Goal: Entertainment & Leisure: Consume media (video, audio)

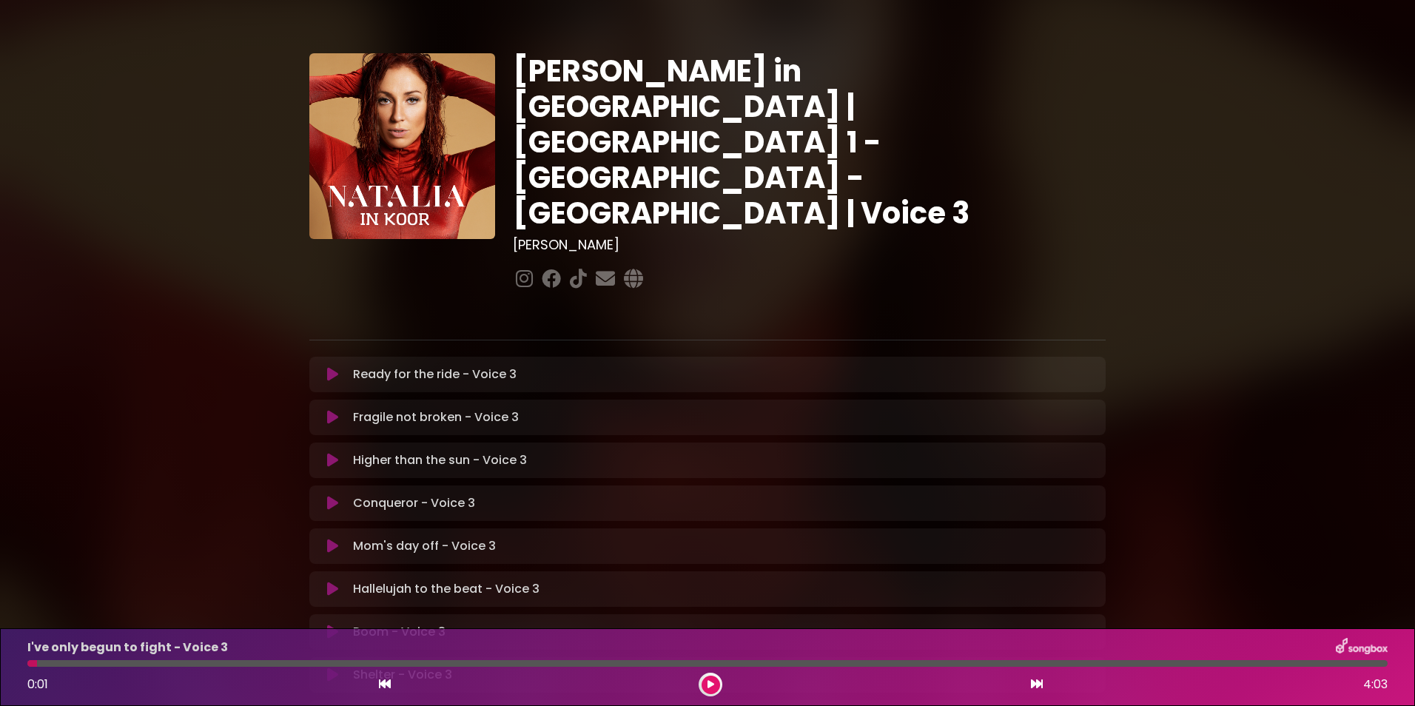
scroll to position [276, 0]
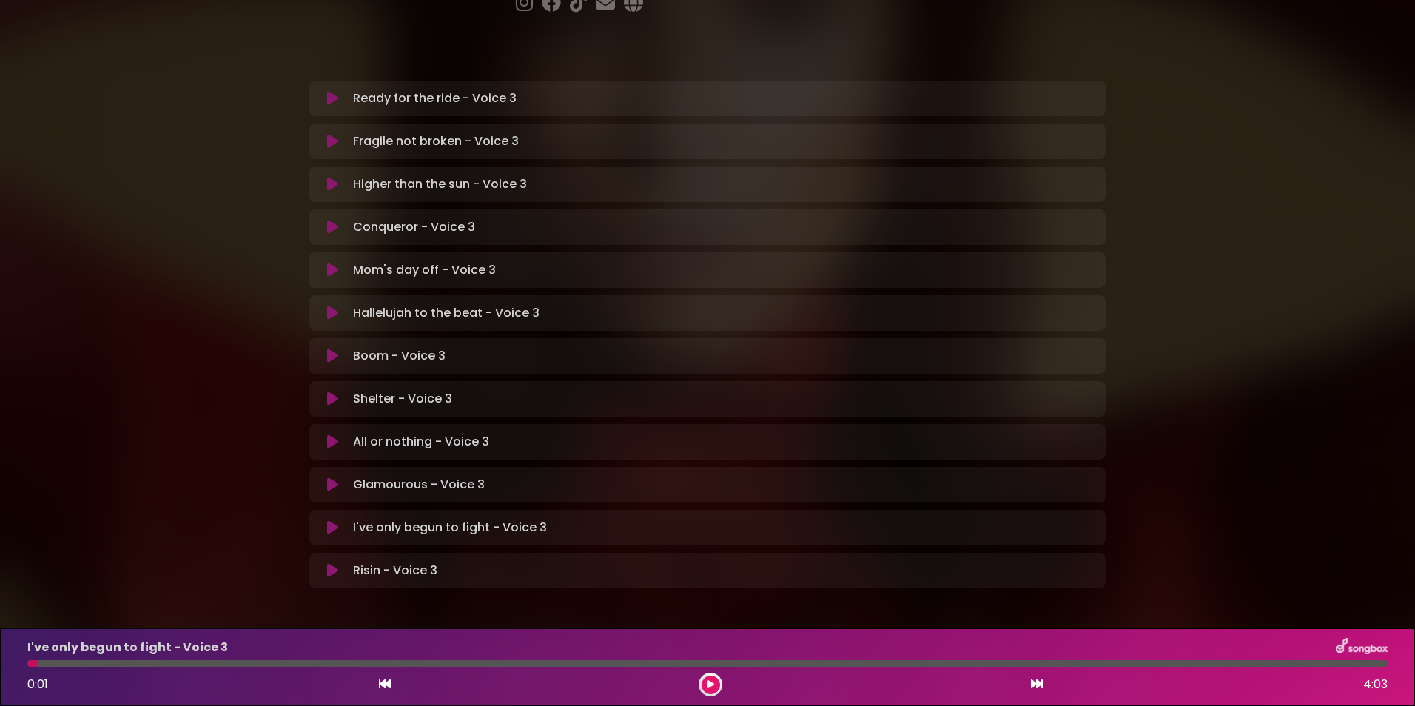
click at [333, 520] on icon at bounding box center [332, 527] width 11 height 15
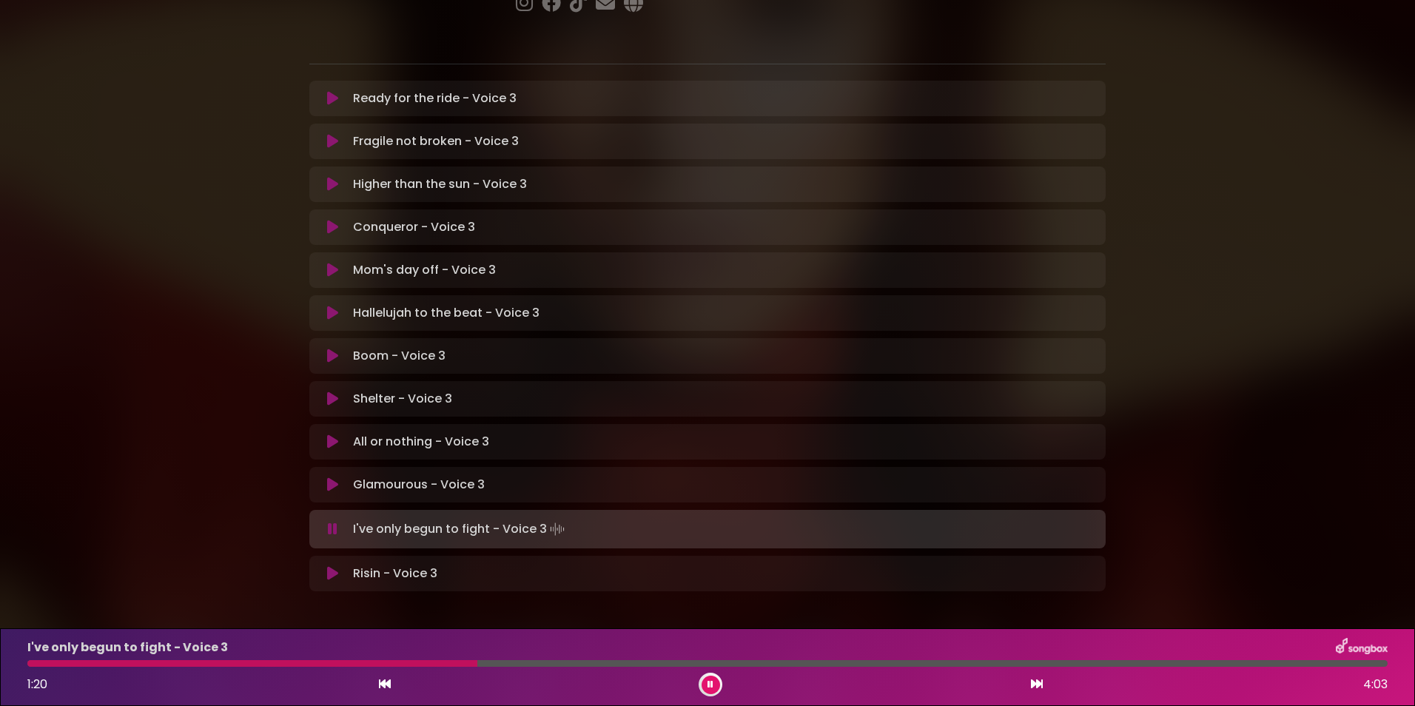
click at [92, 657] on div "I've only begun to fight - Voice 3 1:20 4:03" at bounding box center [707, 667] width 1378 height 58
click at [85, 665] on div at bounding box center [255, 663] width 456 height 7
click at [85, 665] on div at bounding box center [168, 663] width 283 height 7
click at [711, 683] on icon at bounding box center [710, 684] width 6 height 9
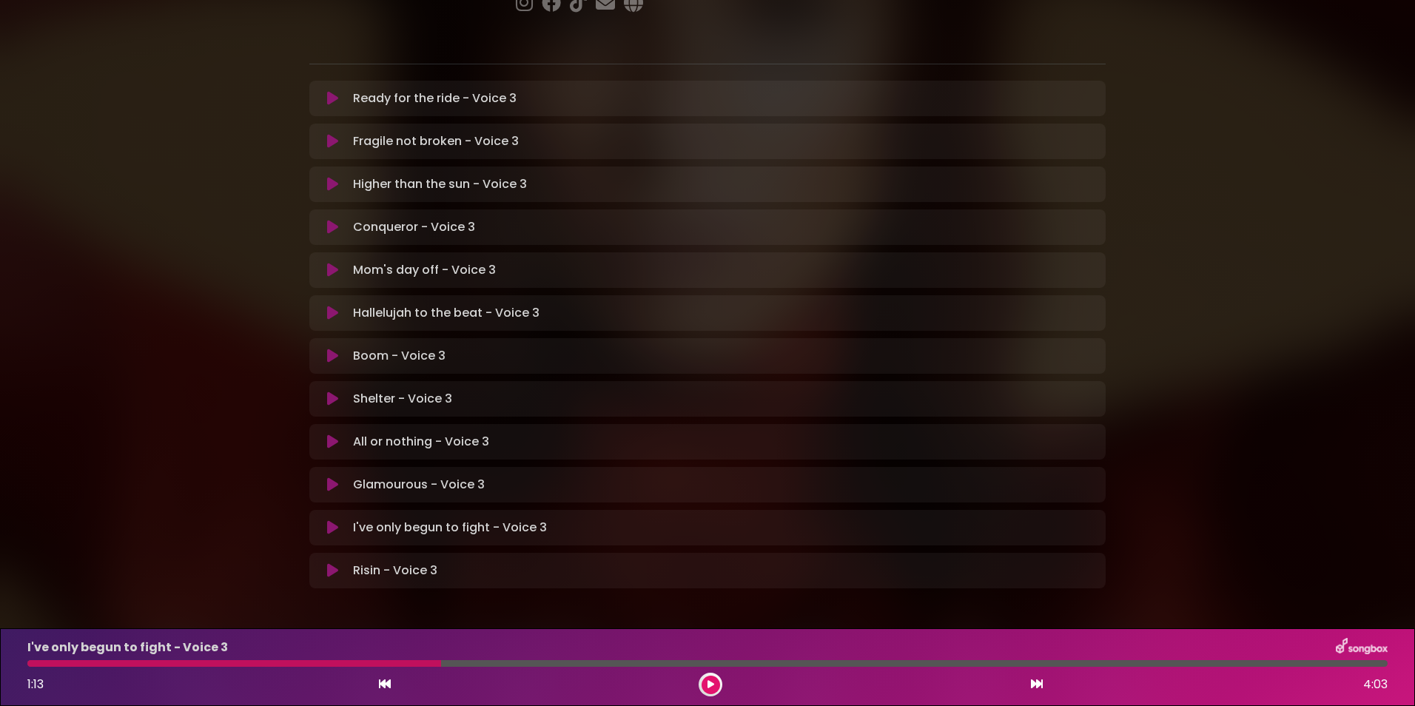
click at [714, 681] on button at bounding box center [710, 684] width 18 height 18
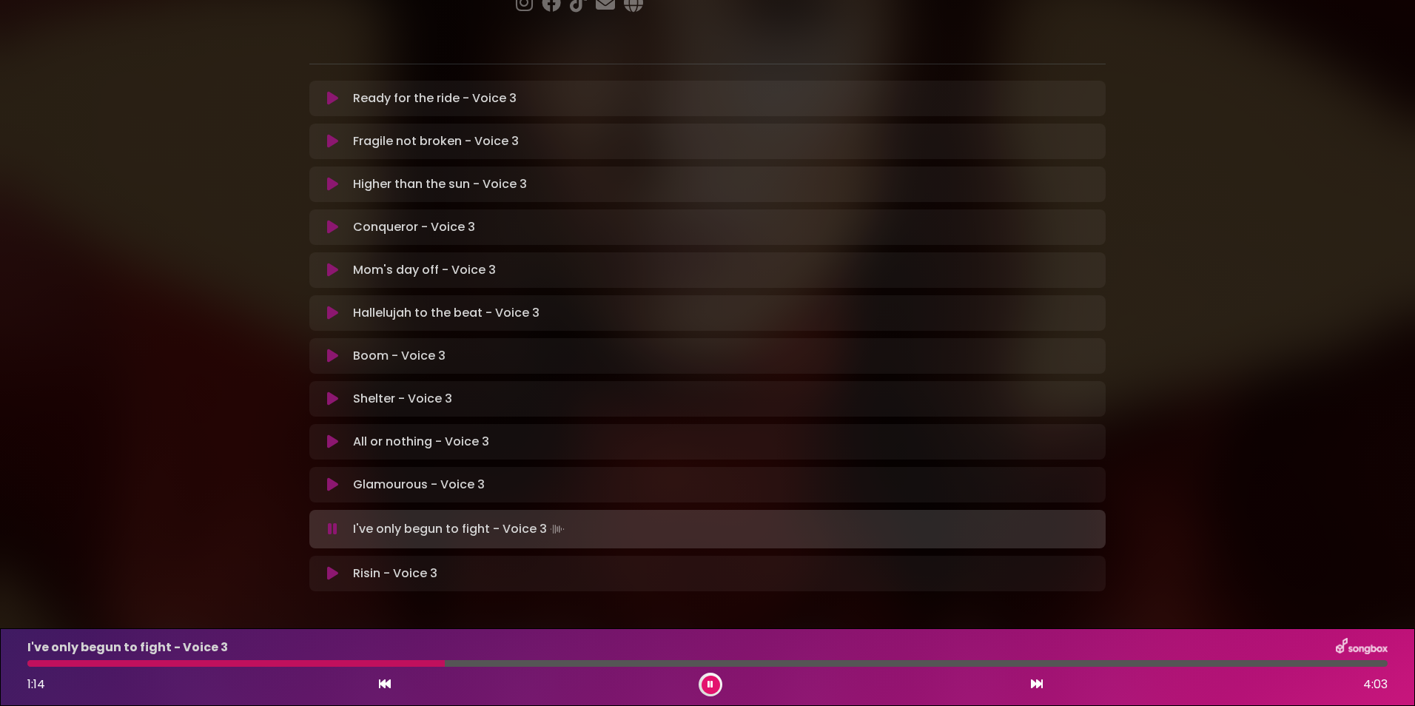
click at [52, 662] on div at bounding box center [235, 663] width 417 height 7
click at [104, 663] on div at bounding box center [707, 663] width 1360 height 7
click at [153, 664] on div at bounding box center [445, 663] width 837 height 7
click at [565, 670] on div "I've only begun to fight - Voice 3 1:52 4:03" at bounding box center [707, 667] width 1378 height 58
click at [565, 665] on div at bounding box center [344, 663] width 635 height 7
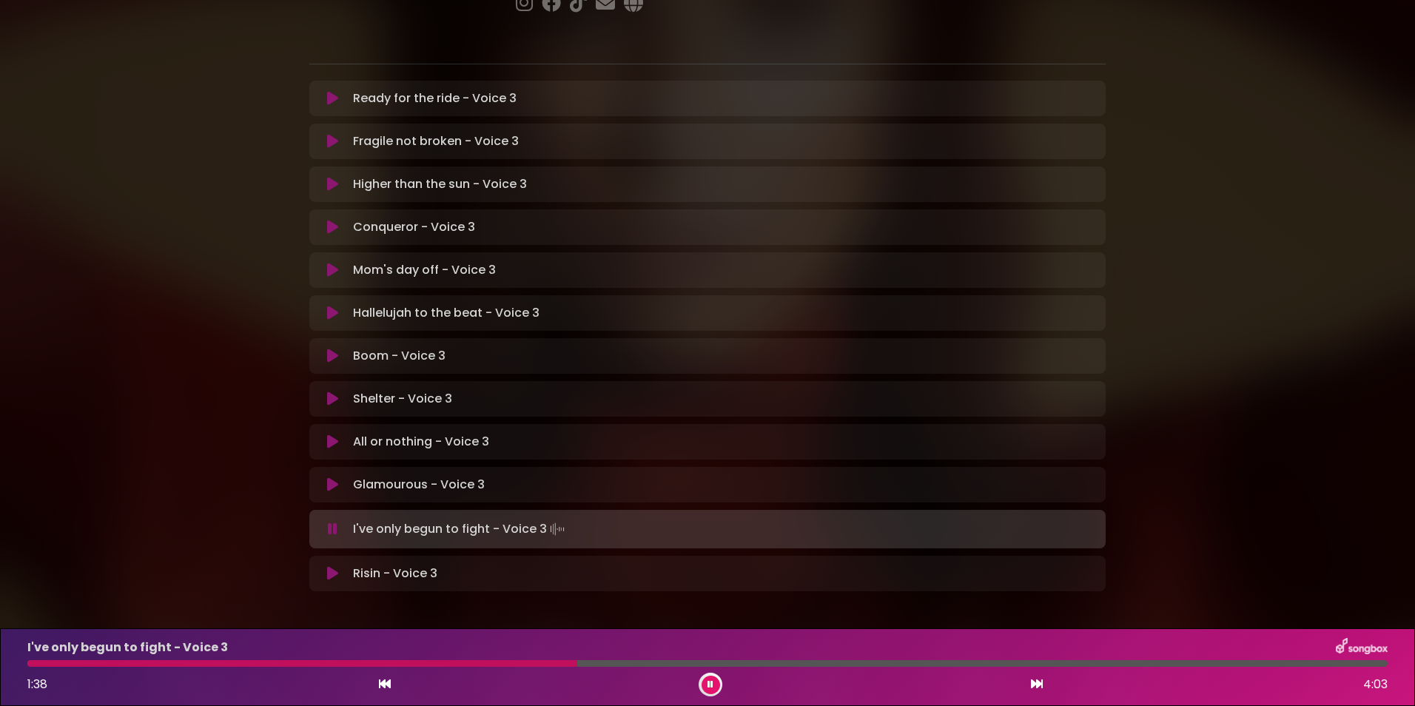
click at [516, 662] on div at bounding box center [302, 663] width 550 height 7
click at [714, 687] on button at bounding box center [710, 684] width 18 height 18
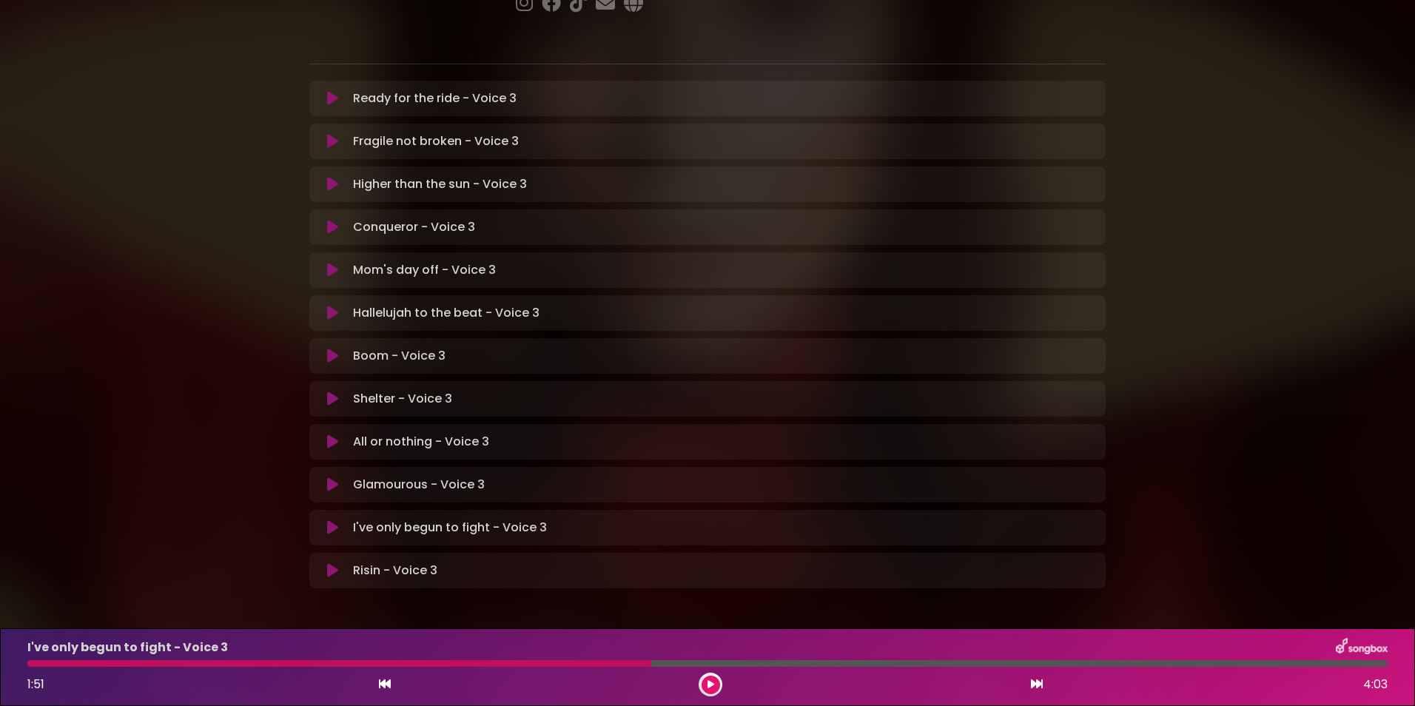
drag, startPoint x: 714, startPoint y: 687, endPoint x: 531, endPoint y: 660, distance: 184.8
click at [531, 660] on div "I've only begun to fight - Voice 3 1:51 4:03" at bounding box center [707, 667] width 1378 height 58
click at [531, 660] on div at bounding box center [339, 663] width 624 height 7
click at [709, 681] on icon at bounding box center [710, 684] width 7 height 9
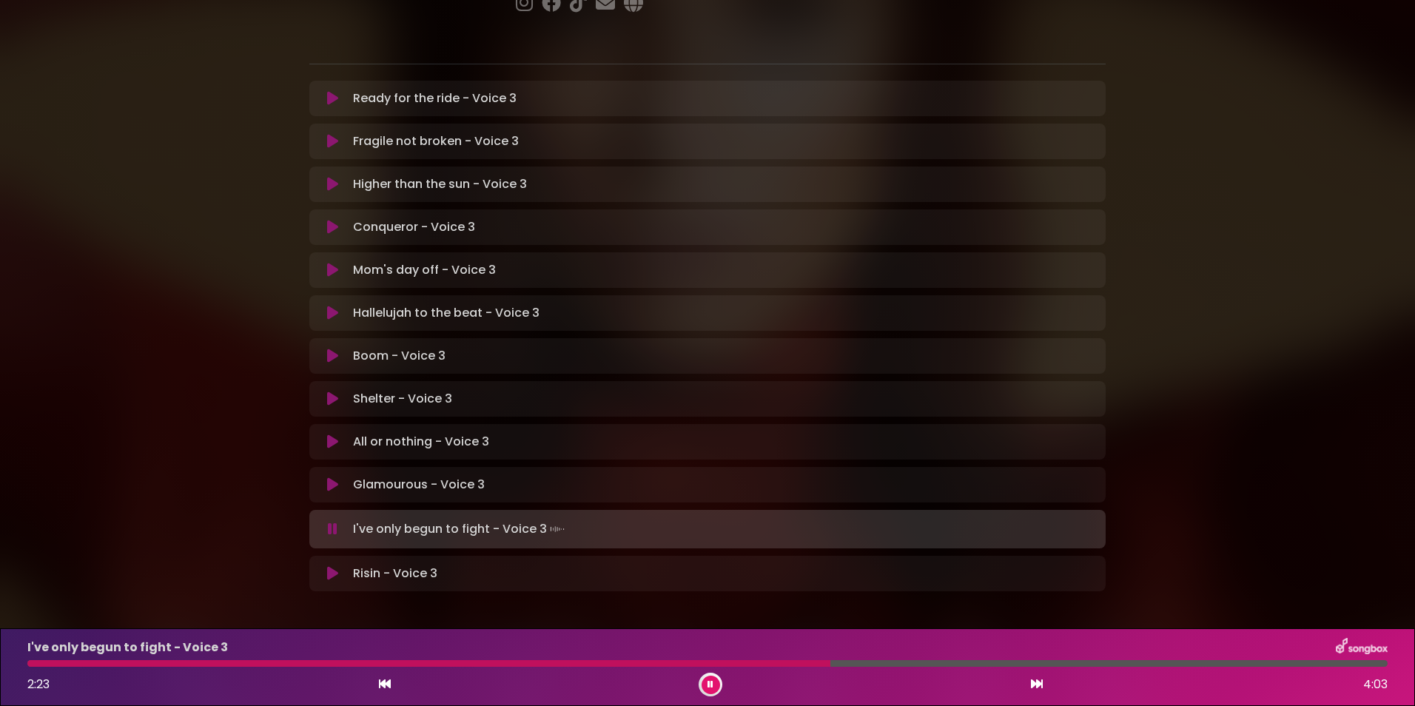
click at [766, 661] on div at bounding box center [428, 663] width 803 height 7
click at [766, 661] on div at bounding box center [454, 663] width 855 height 7
click at [766, 661] on div at bounding box center [412, 663] width 770 height 7
click at [766, 661] on div at bounding box center [419, 663] width 784 height 7
click at [766, 661] on div at bounding box center [451, 663] width 848 height 7
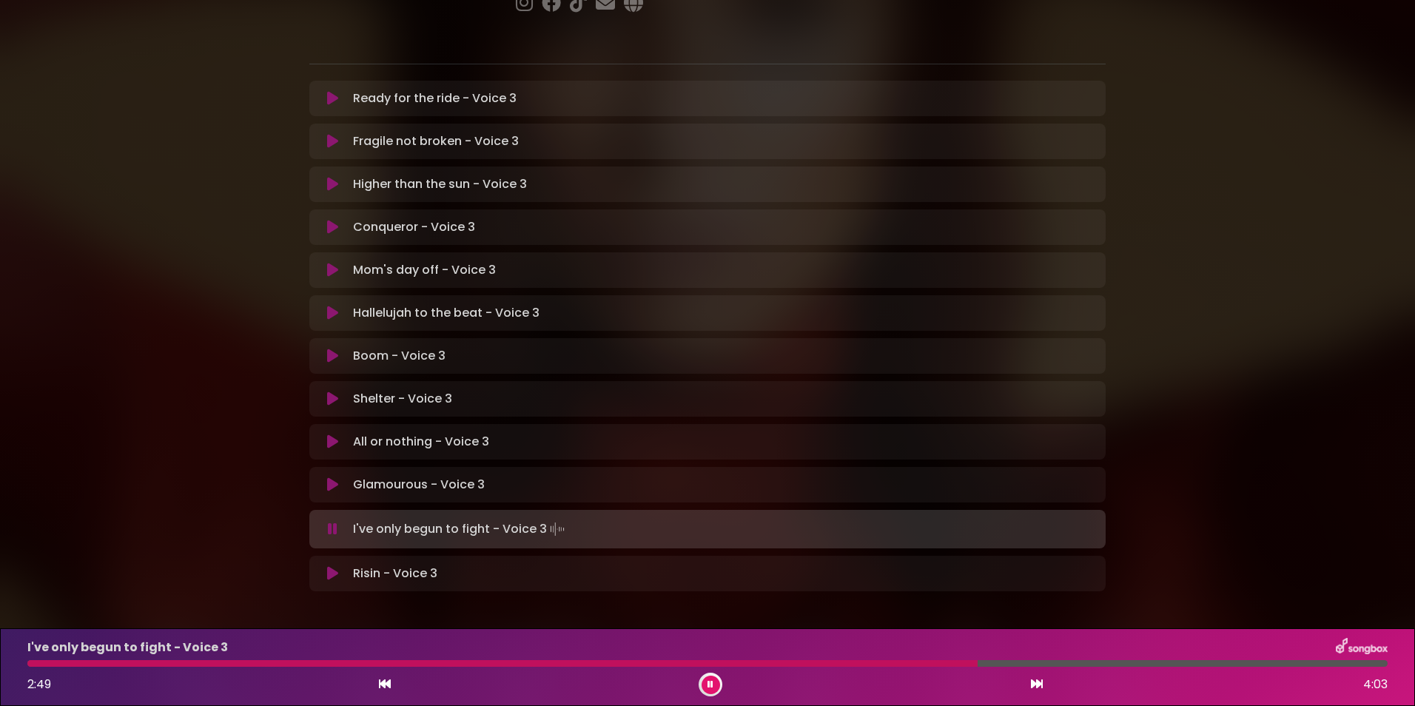
click at [912, 669] on div "I've only begun to fight - Voice 3 2:49 4:03" at bounding box center [707, 667] width 1378 height 58
click at [912, 660] on div at bounding box center [505, 663] width 957 height 7
click at [912, 660] on div at bounding box center [536, 663] width 1019 height 7
click at [1044, 664] on div at bounding box center [605, 663] width 1156 height 7
click at [1044, 664] on div at bounding box center [601, 663] width 1148 height 7
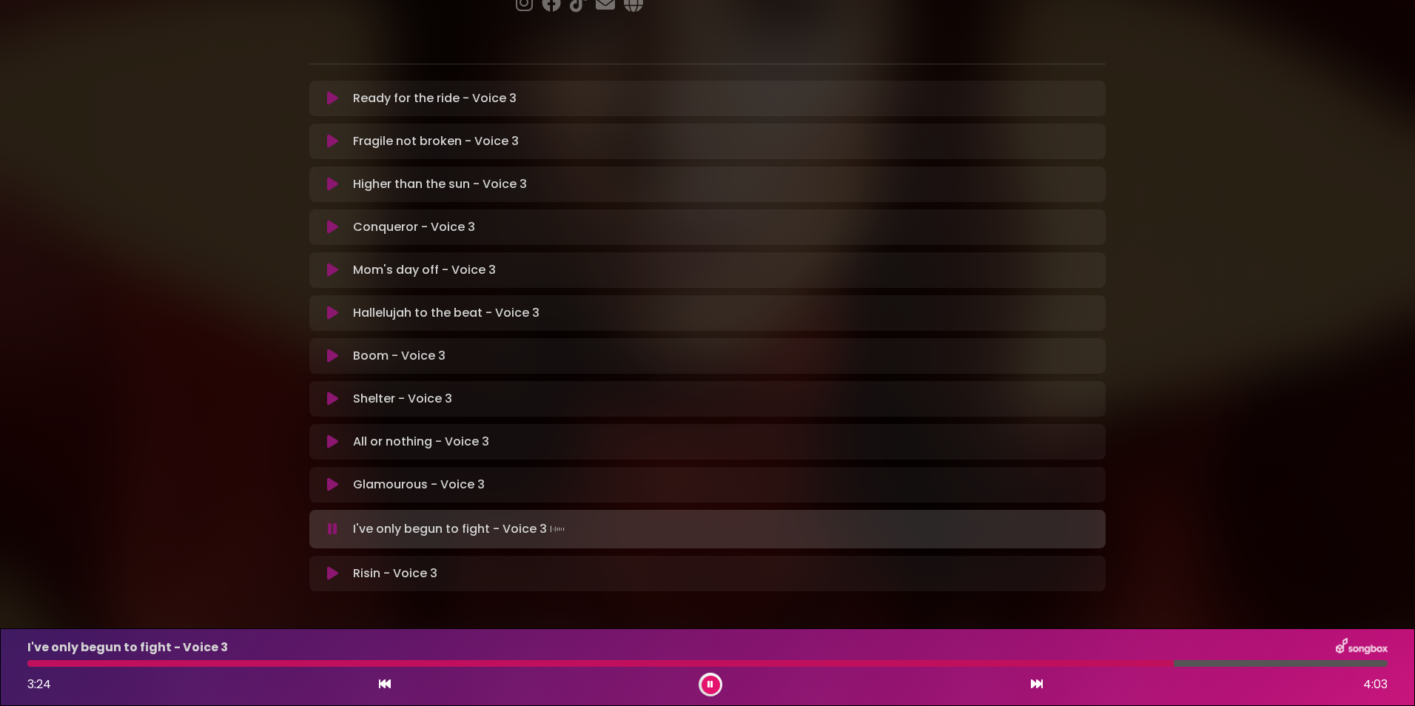
click at [1044, 664] on div at bounding box center [600, 663] width 1146 height 7
click at [1044, 664] on div at bounding box center [601, 663] width 1148 height 7
click at [1044, 664] on div at bounding box center [706, 663] width 1359 height 7
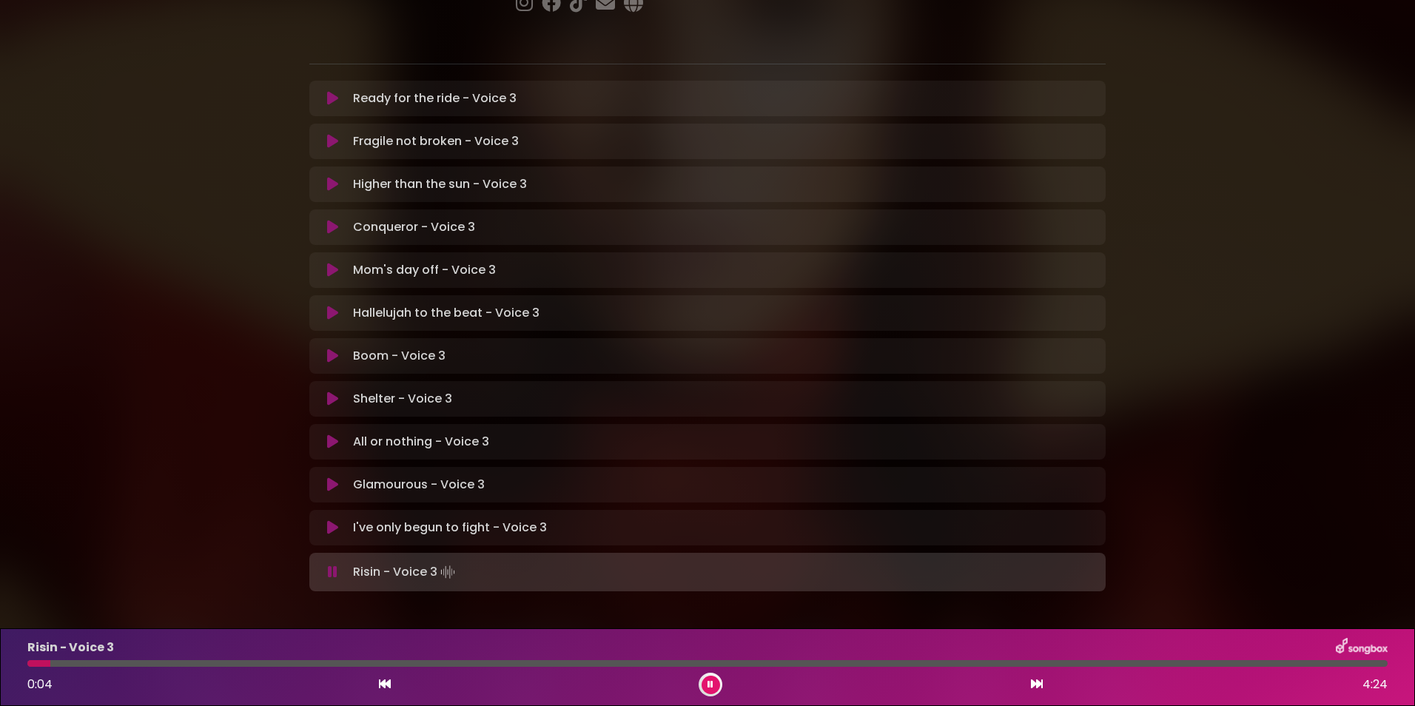
click at [158, 662] on div at bounding box center [707, 663] width 1360 height 7
drag, startPoint x: 356, startPoint y: 481, endPoint x: 329, endPoint y: 468, distance: 29.5
click at [329, 519] on div "I've only begun to fight - Voice 3 Loading Track..." at bounding box center [707, 528] width 778 height 18
click at [329, 520] on icon at bounding box center [332, 527] width 11 height 15
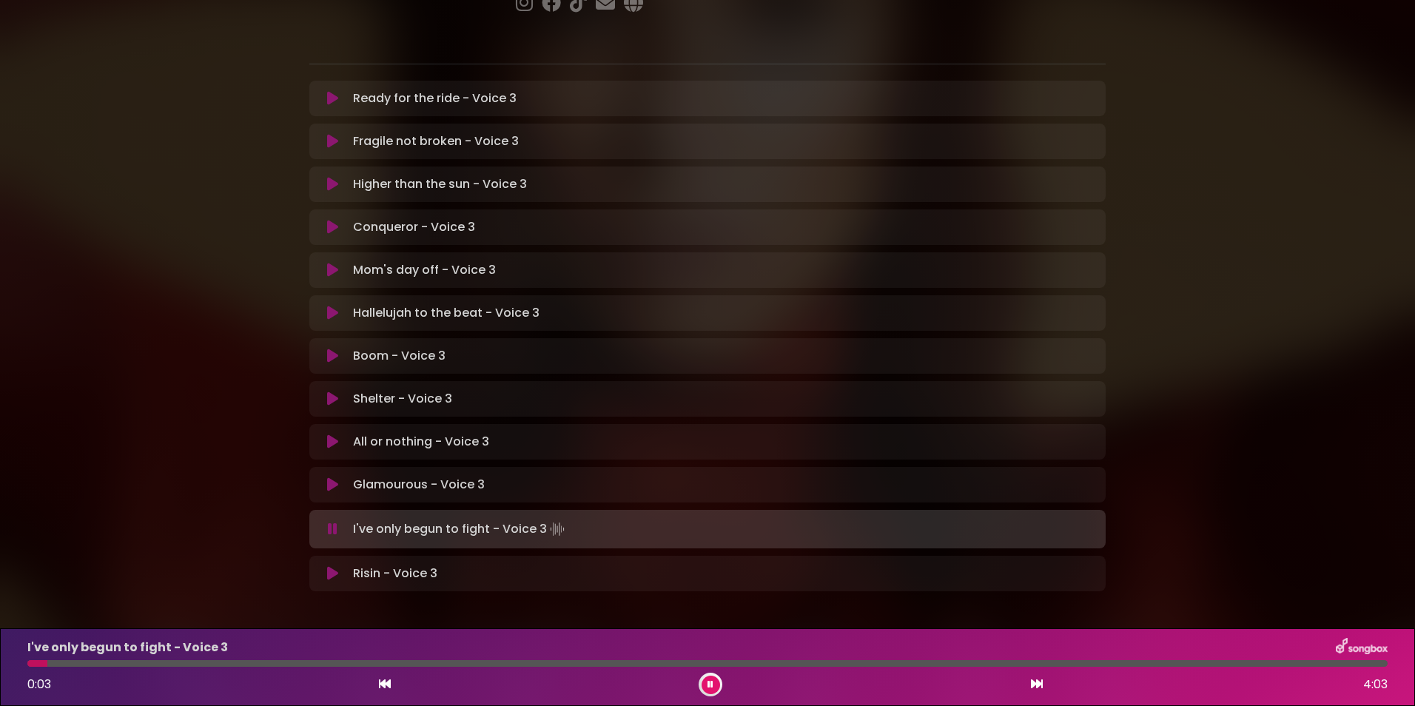
click at [127, 670] on div "I've only begun to fight - Voice 3 0:03 4:03" at bounding box center [707, 667] width 1378 height 58
click at [135, 663] on div at bounding box center [707, 663] width 1360 height 7
click at [180, 663] on div at bounding box center [707, 663] width 1360 height 7
click at [161, 663] on div at bounding box center [119, 663] width 185 height 7
click at [223, 666] on div at bounding box center [166, 663] width 279 height 7
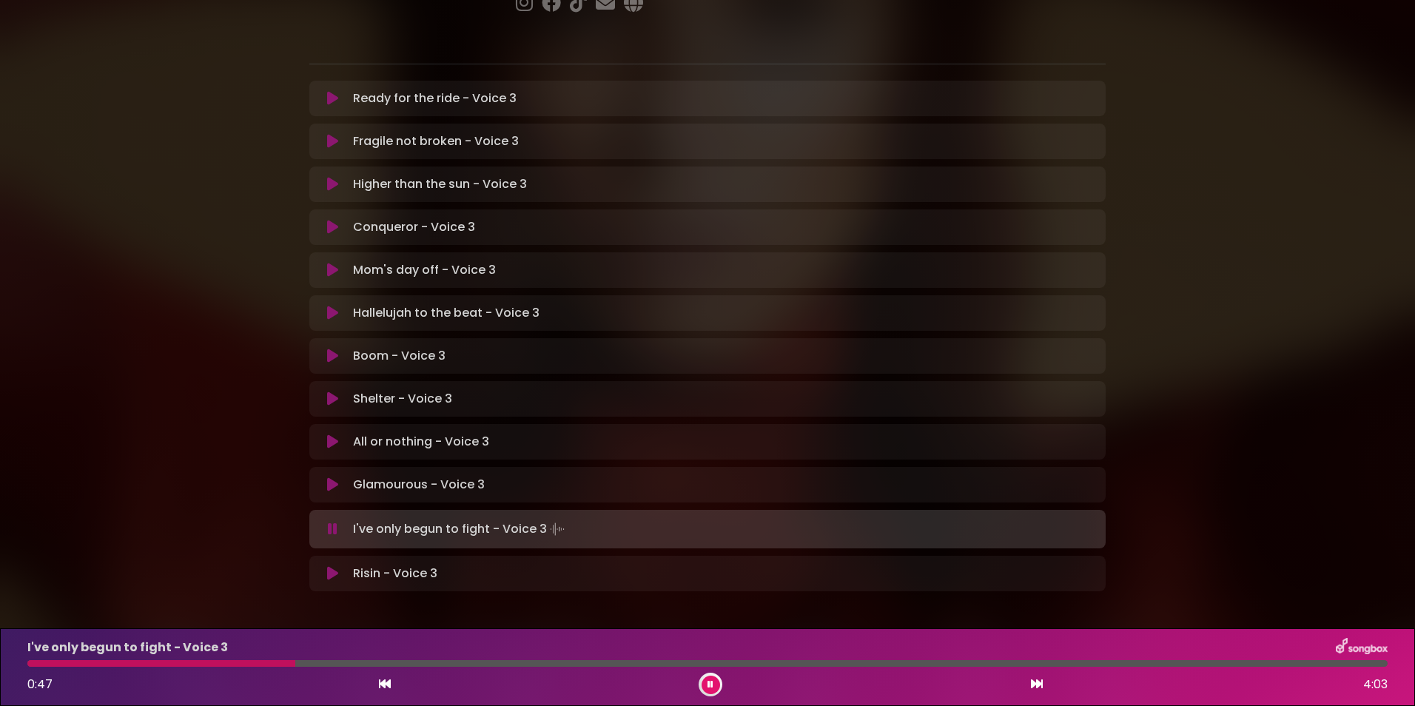
click at [172, 657] on div "I've only begun to fight - Voice 3 0:47 4:03" at bounding box center [707, 667] width 1378 height 58
click at [172, 666] on div at bounding box center [164, 663] width 274 height 7
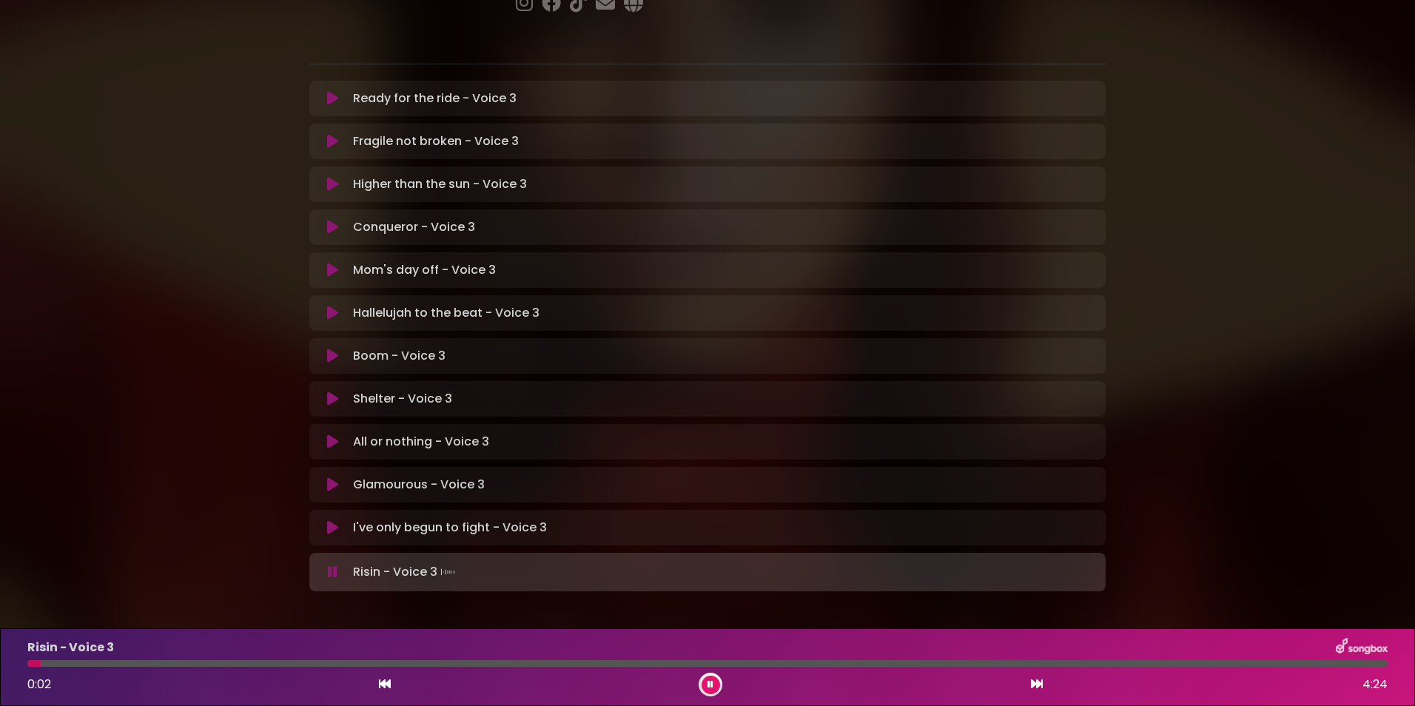
click at [365, 519] on p "I've only begun to fight - Voice 3 Loading Track..." at bounding box center [450, 528] width 194 height 18
click at [334, 520] on icon at bounding box center [332, 527] width 11 height 15
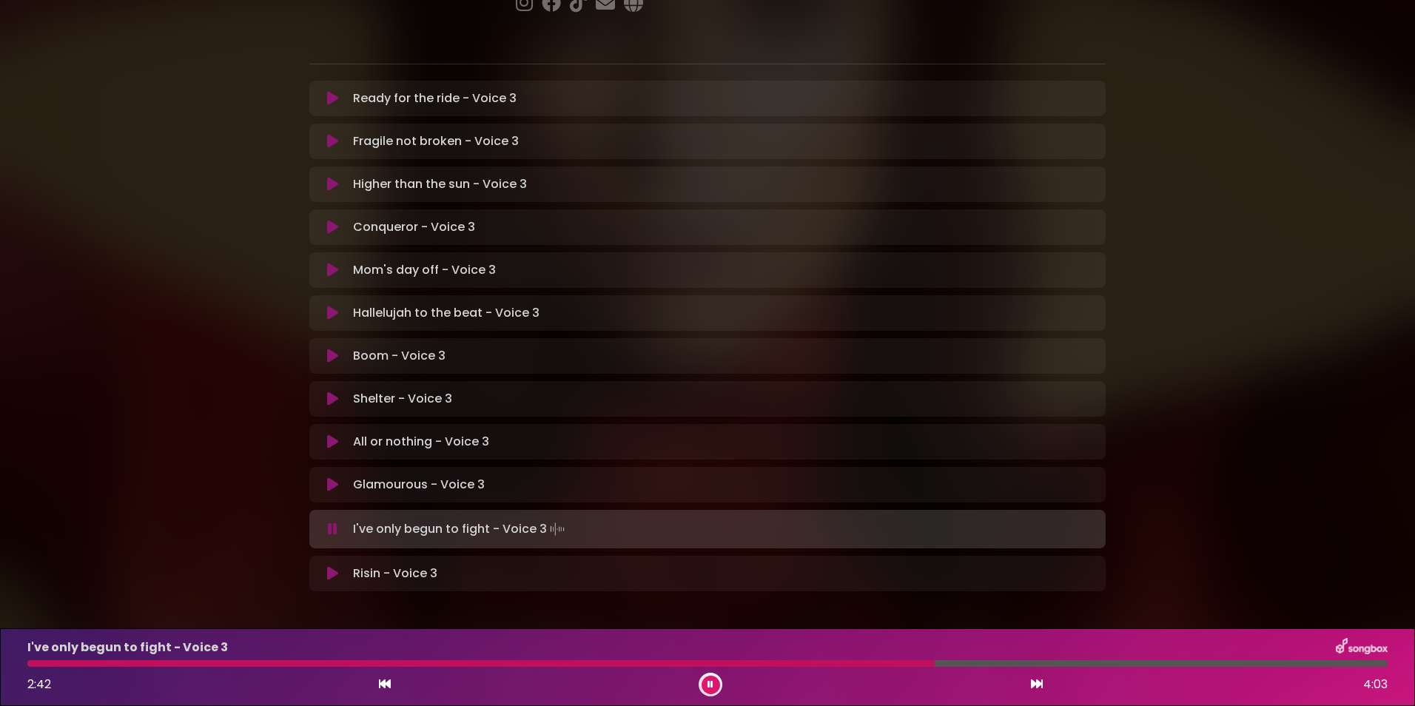
click at [133, 663] on div at bounding box center [480, 663] width 907 height 7
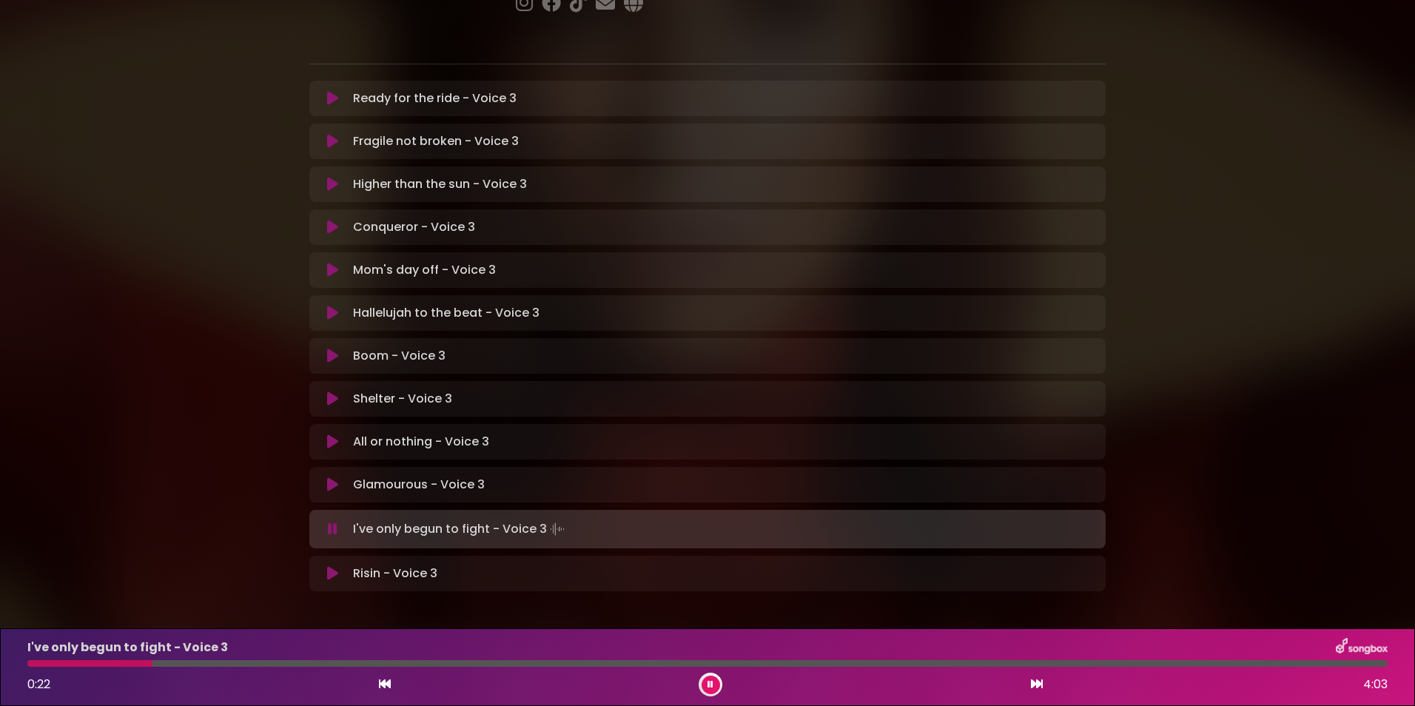
click at [600, 664] on div at bounding box center [707, 663] width 1360 height 7
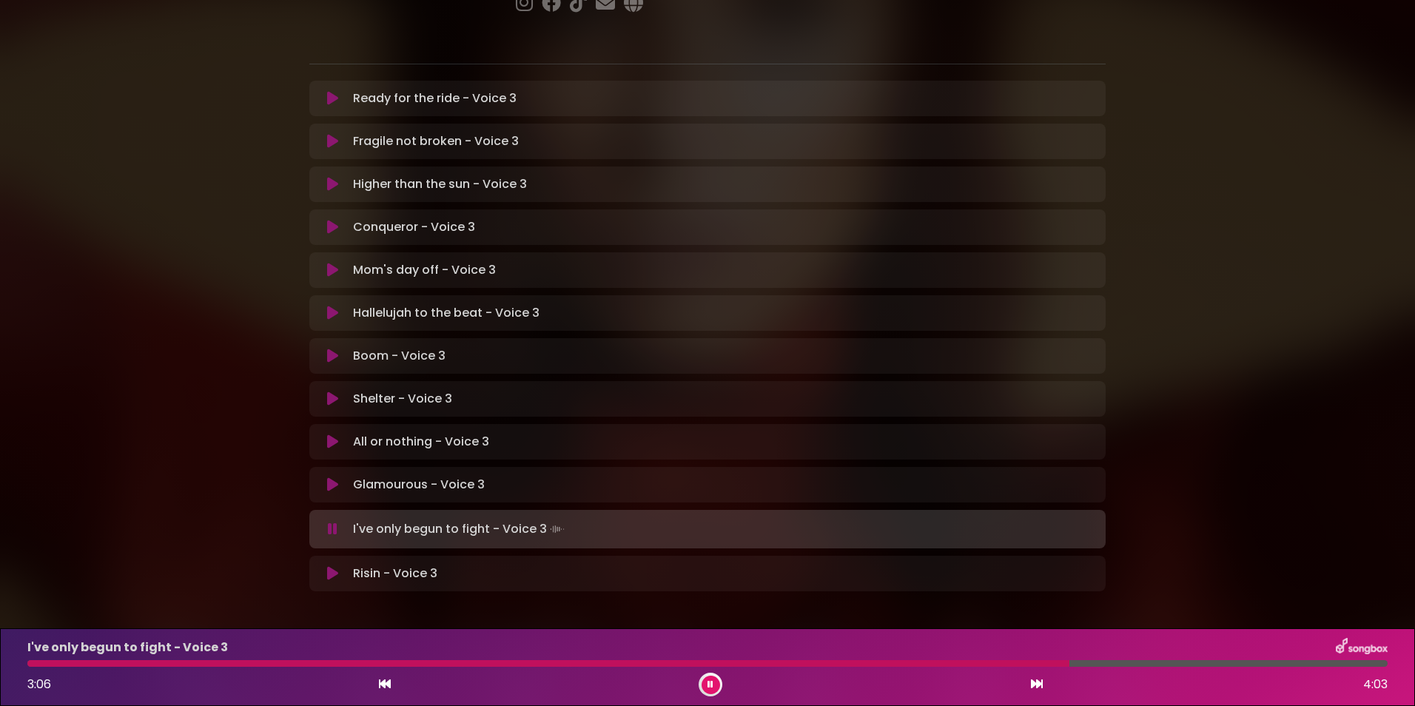
click at [952, 667] on div "I've only begun to fight - Voice 3 3:06 4:03" at bounding box center [707, 667] width 1378 height 58
click at [956, 662] on div at bounding box center [552, 663] width 1050 height 7
click at [920, 662] on div at bounding box center [497, 663] width 940 height 7
click at [831, 658] on div "I've only begun to fight - Voice 3 2:41 4:03" at bounding box center [707, 667] width 1378 height 58
click at [830, 660] on div at bounding box center [481, 663] width 908 height 7
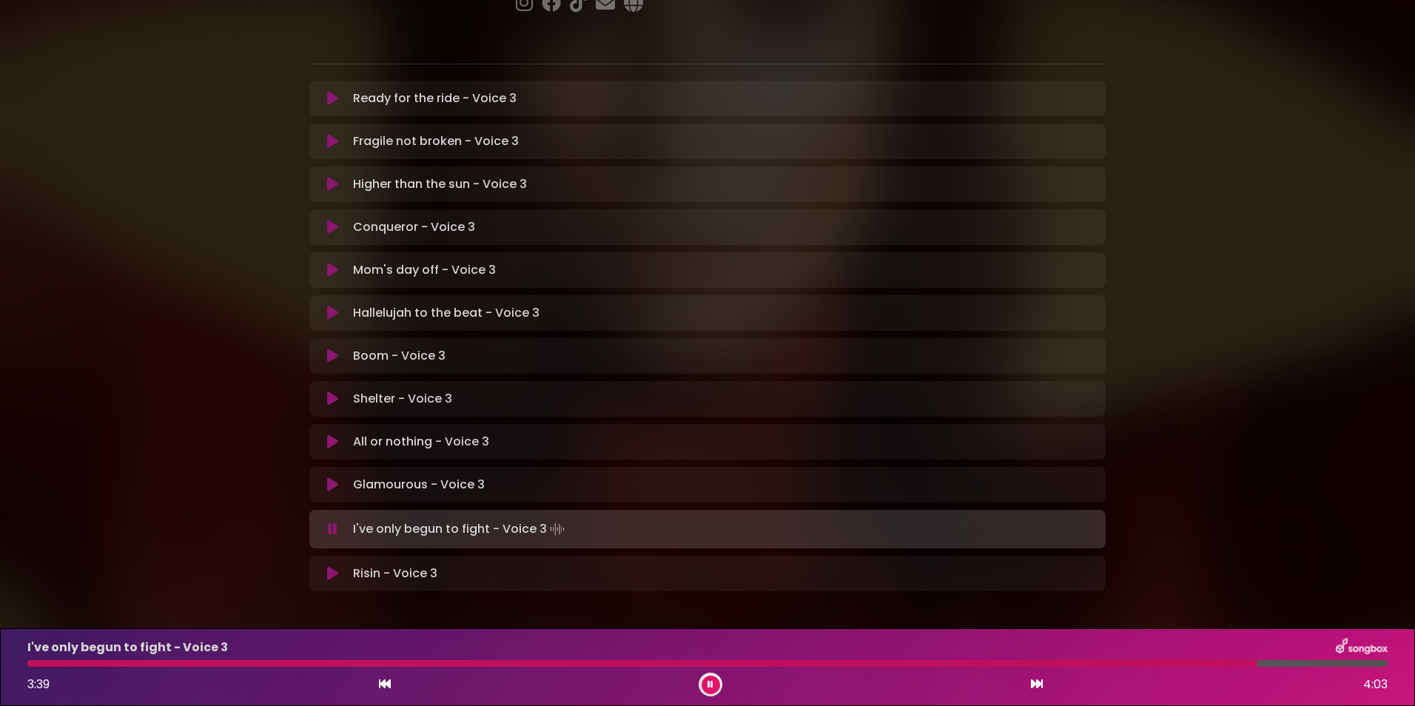
click at [1125, 663] on div at bounding box center [642, 663] width 1230 height 7
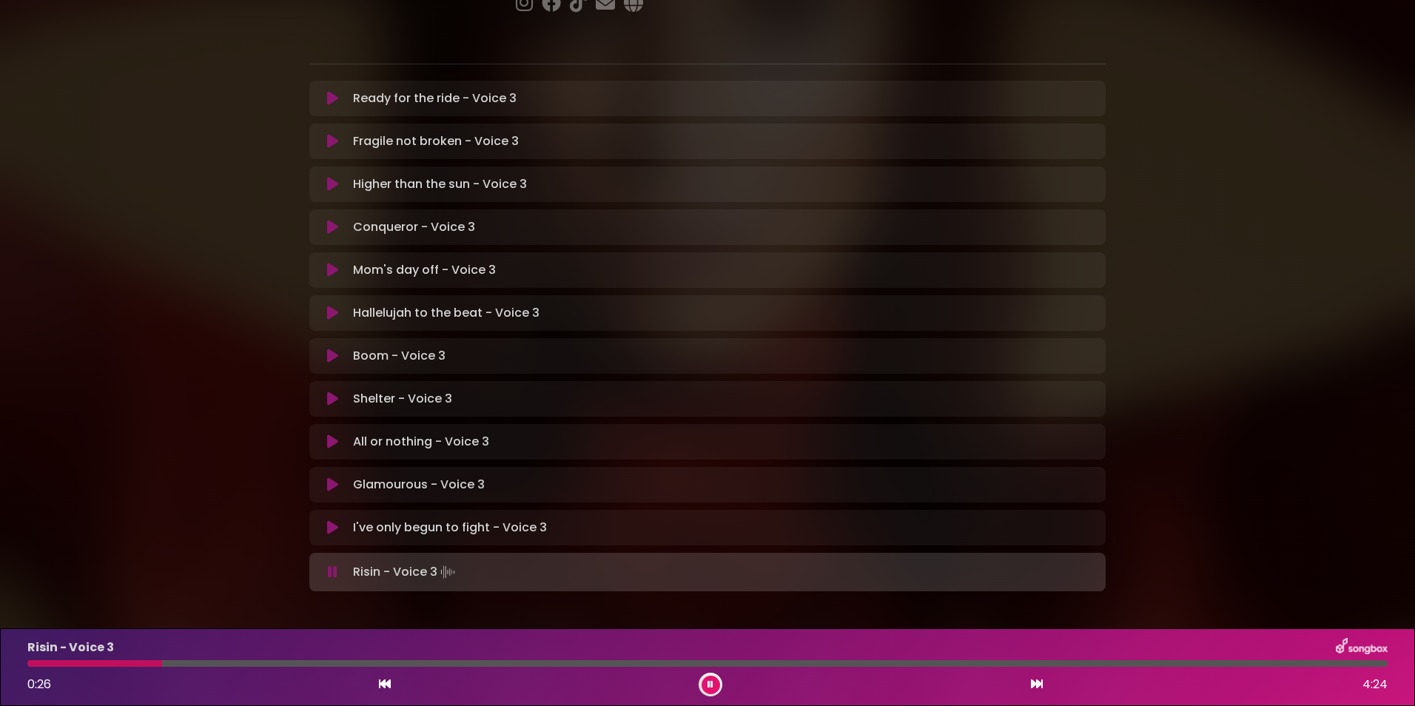
click at [35, 664] on div at bounding box center [94, 663] width 135 height 7
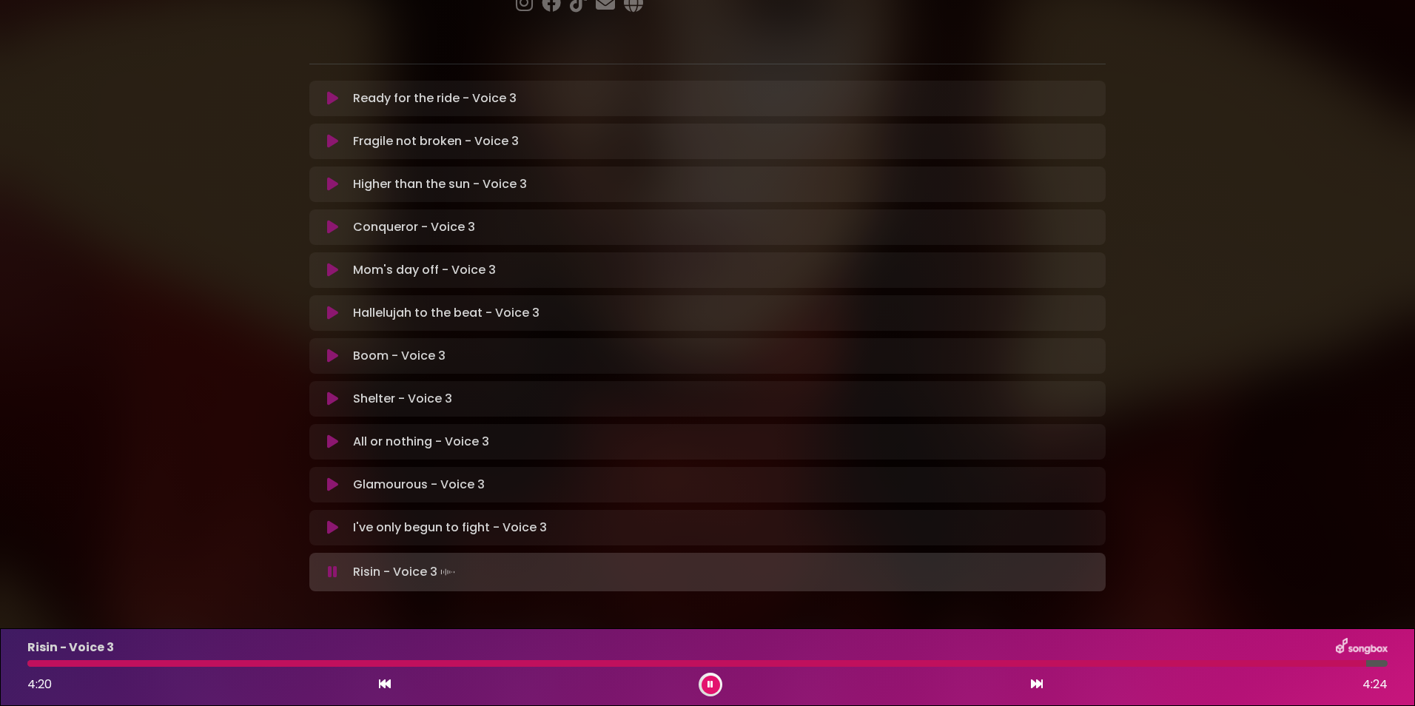
click at [35, 664] on div at bounding box center [696, 663] width 1338 height 7
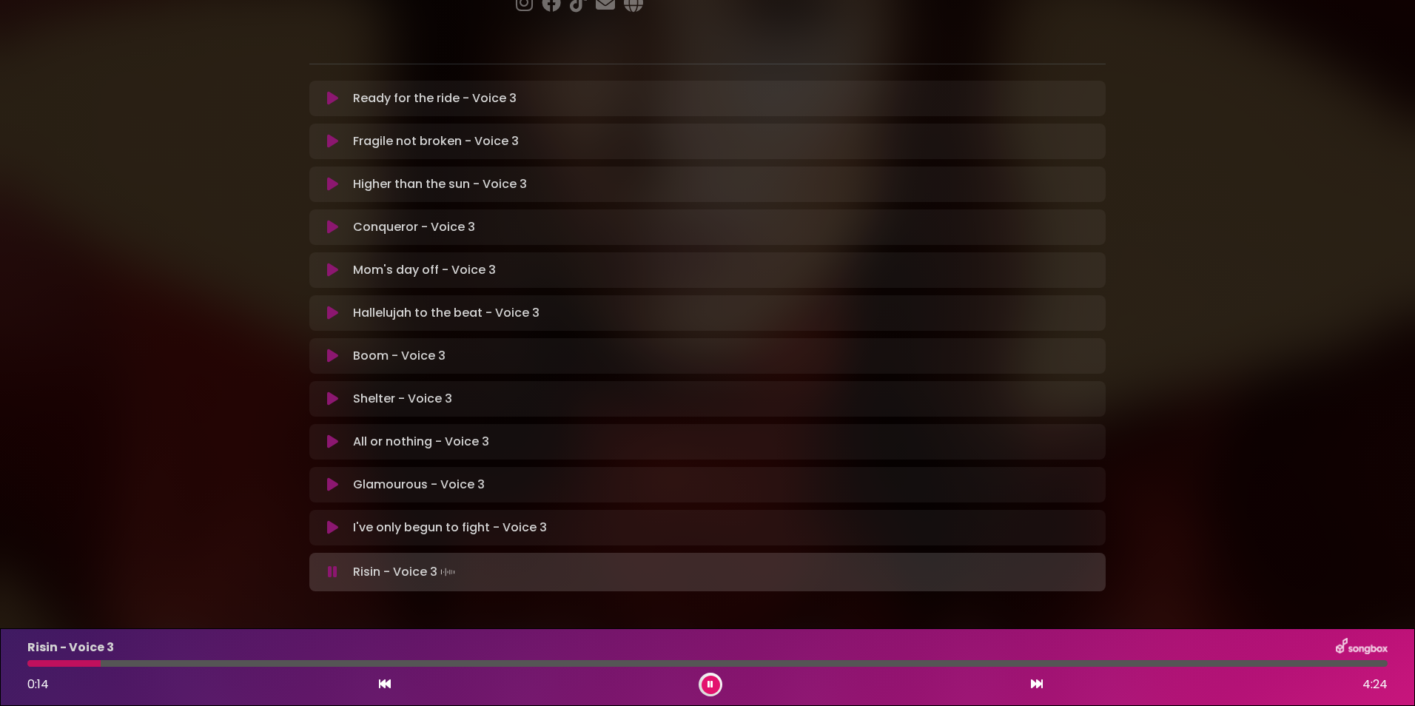
click at [35, 664] on div at bounding box center [63, 663] width 73 height 7
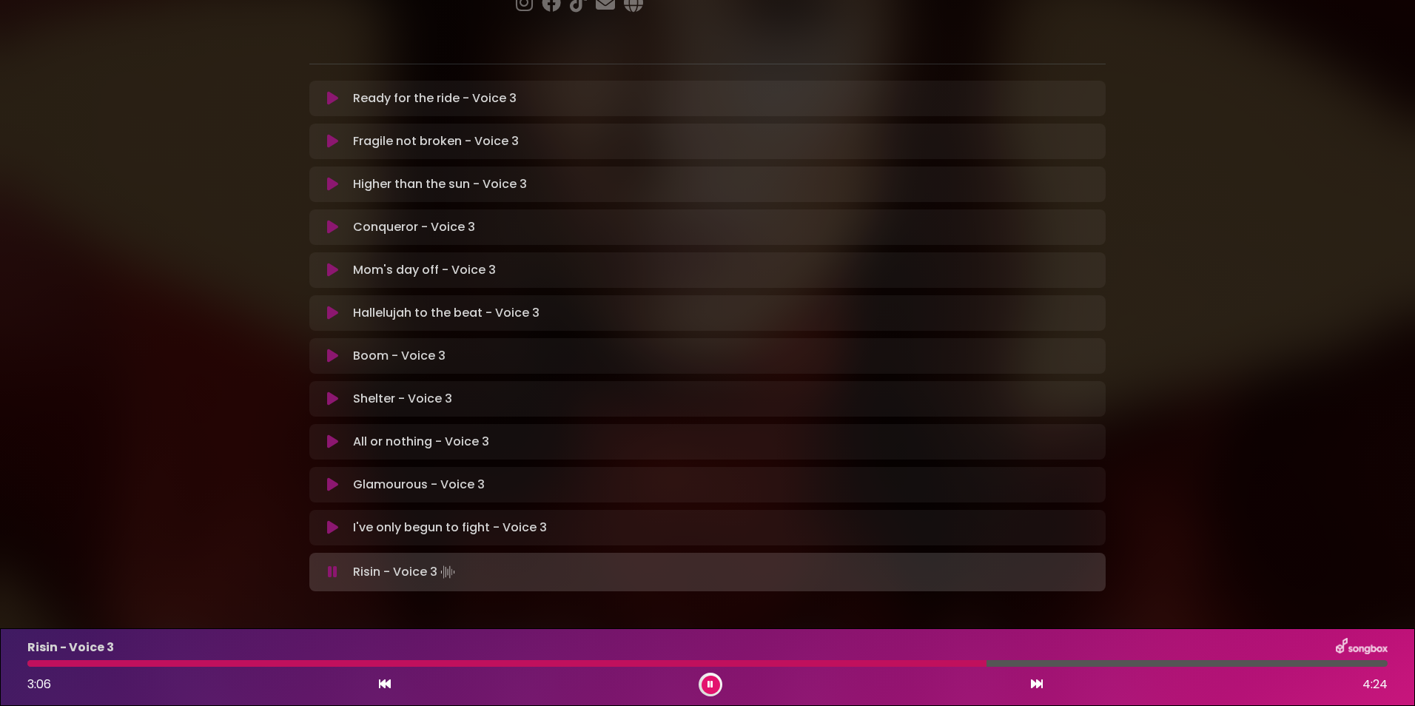
click at [923, 661] on div at bounding box center [506, 663] width 959 height 7
click at [888, 669] on div "Risin - Voice 3 2:56 4:24" at bounding box center [707, 667] width 1378 height 58
click at [888, 664] on div at bounding box center [483, 663] width 913 height 7
click at [888, 664] on div at bounding box center [508, 663] width 963 height 7
click at [771, 664] on div at bounding box center [464, 663] width 875 height 7
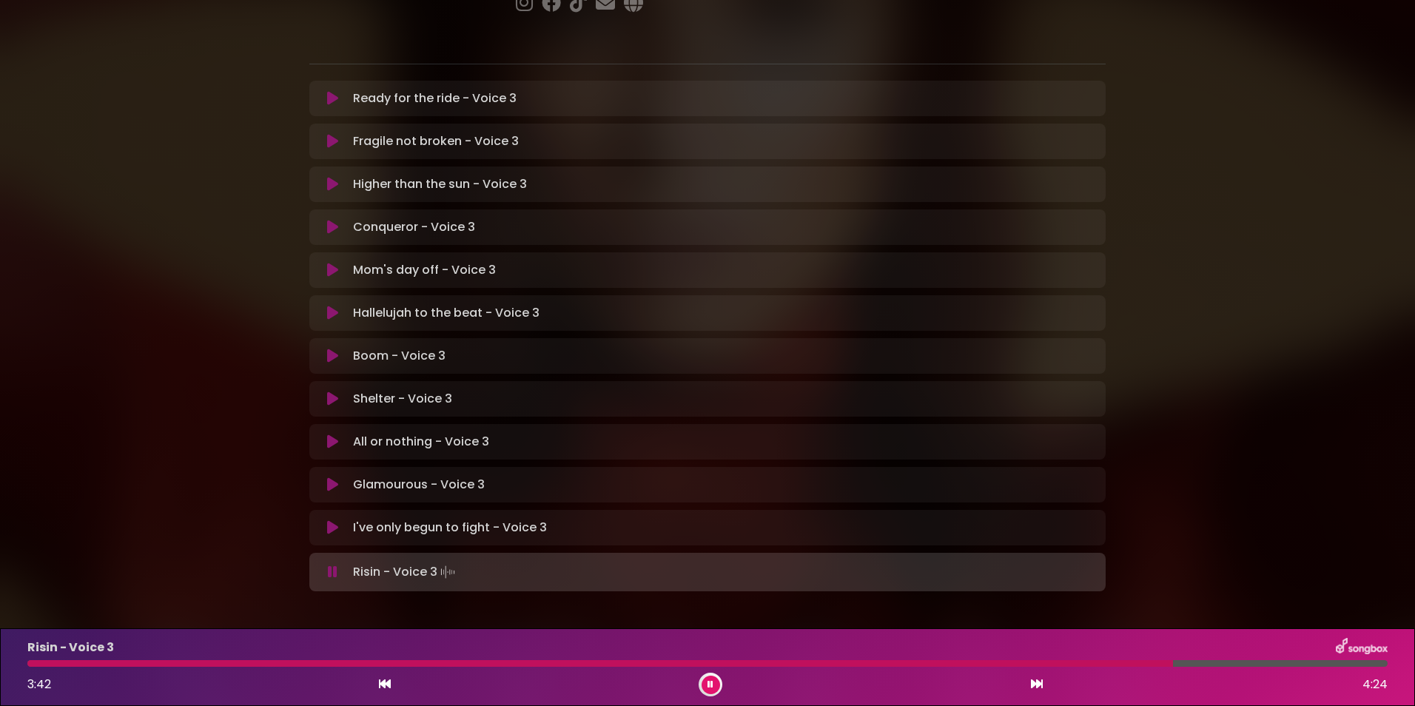
click at [1122, 663] on div at bounding box center [599, 663] width 1145 height 7
click at [1102, 663] on div at bounding box center [592, 663] width 1130 height 7
click at [1074, 665] on div at bounding box center [587, 663] width 1121 height 7
click at [1074, 665] on div at bounding box center [558, 663] width 1062 height 7
click at [1042, 664] on div at bounding box center [554, 663] width 1055 height 7
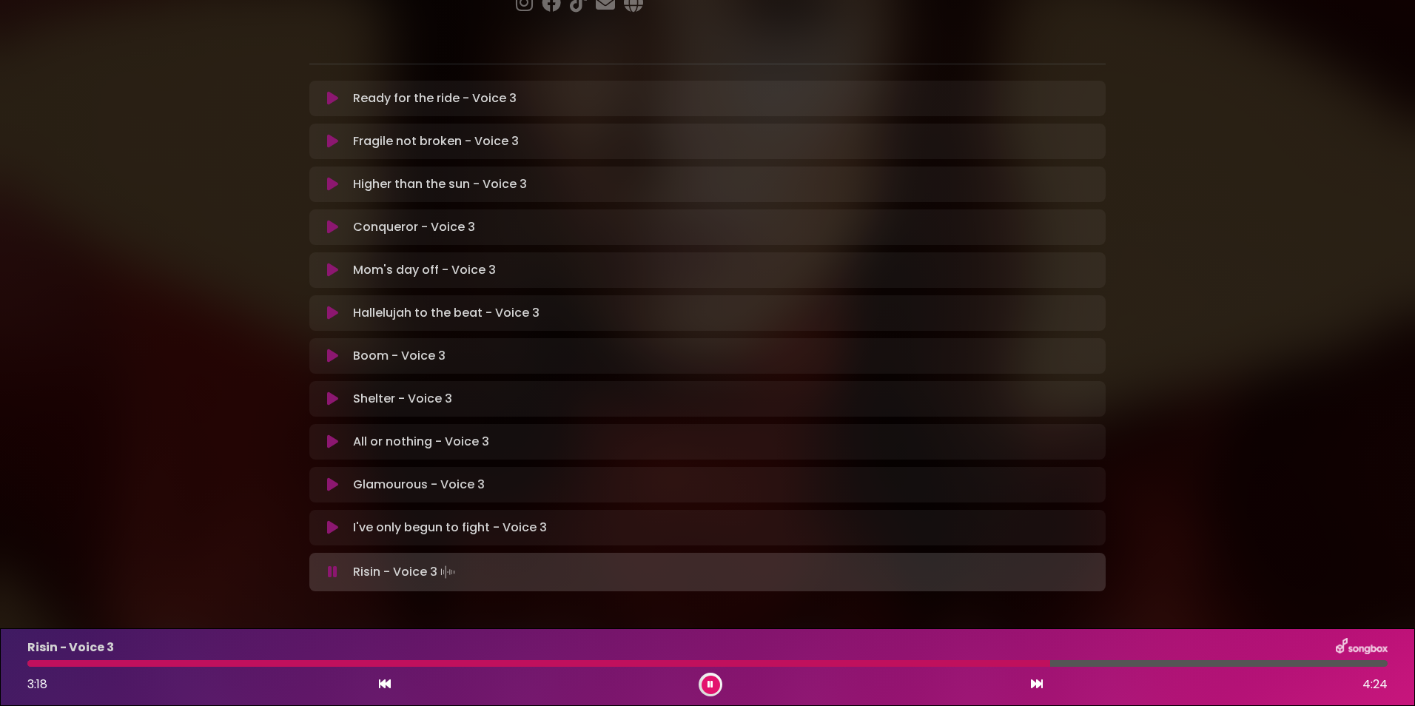
click at [1042, 664] on div at bounding box center [538, 663] width 1022 height 7
click at [1015, 664] on div at bounding box center [537, 663] width 1020 height 7
click at [1015, 664] on div at bounding box center [589, 663] width 1124 height 7
click at [955, 663] on div at bounding box center [526, 663] width 998 height 7
click at [327, 91] on icon at bounding box center [332, 98] width 11 height 15
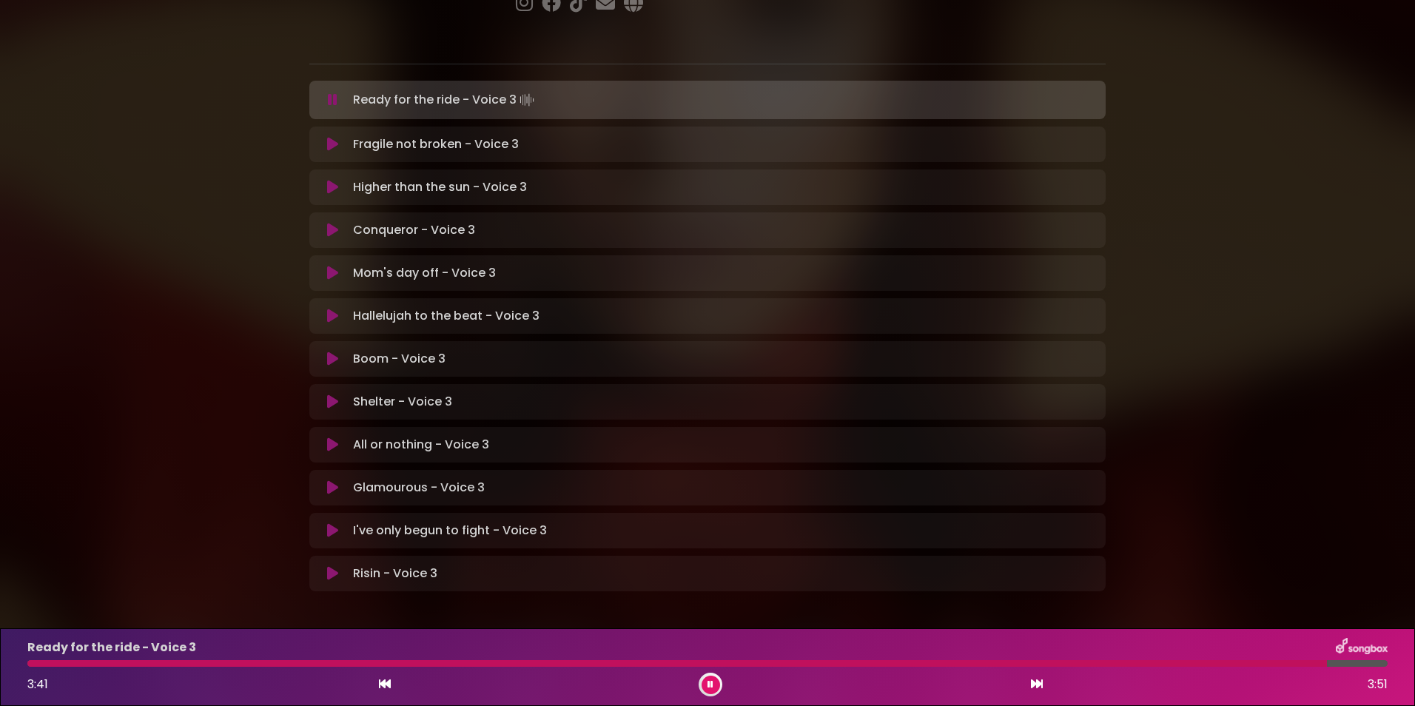
click at [333, 137] on icon at bounding box center [332, 144] width 11 height 15
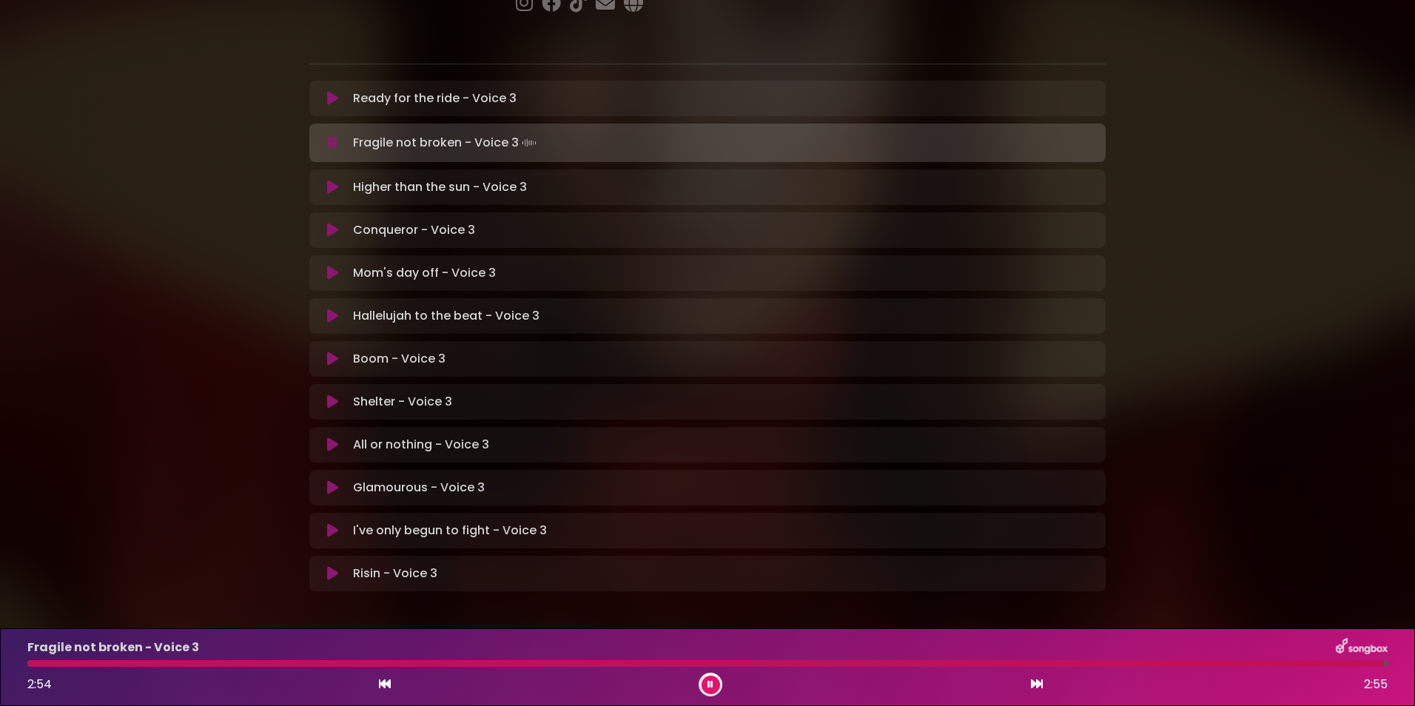
click at [334, 180] on icon at bounding box center [332, 187] width 11 height 15
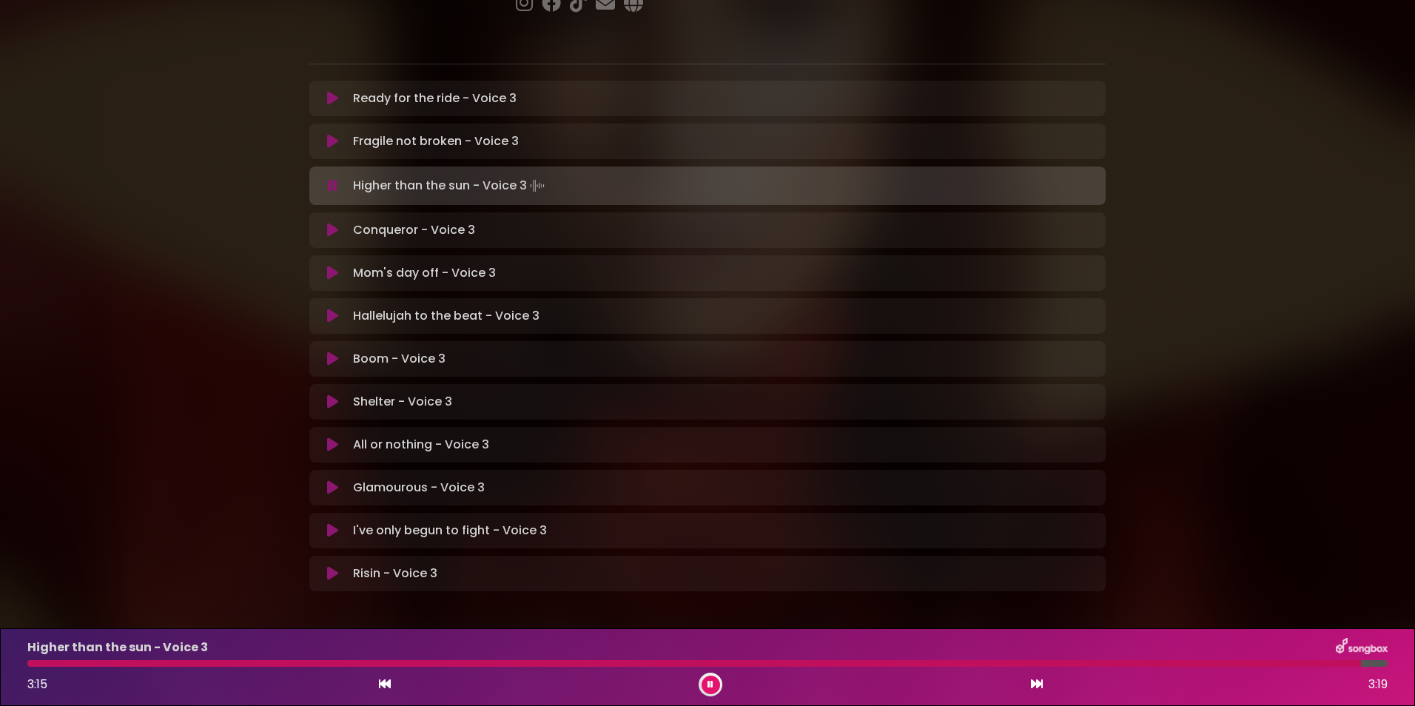
click at [331, 223] on icon at bounding box center [332, 230] width 11 height 15
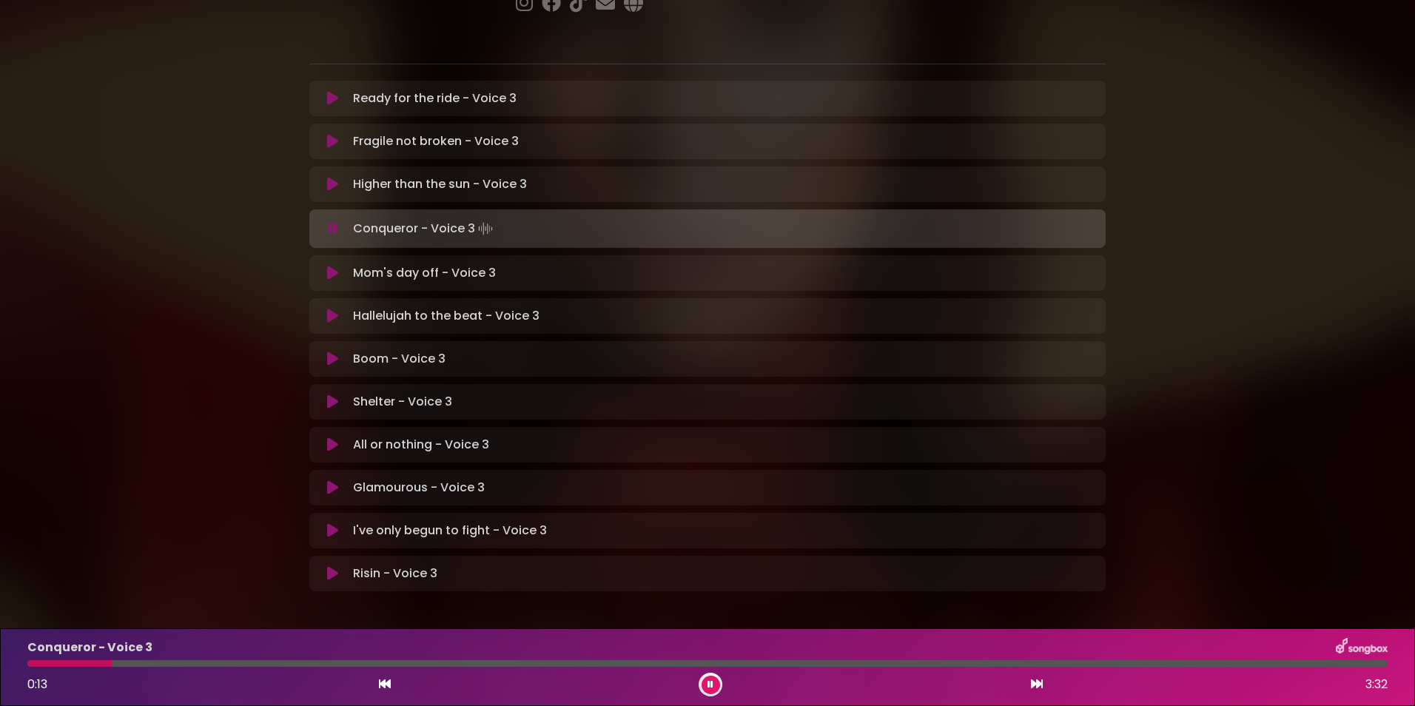
click at [236, 663] on div at bounding box center [707, 663] width 1360 height 7
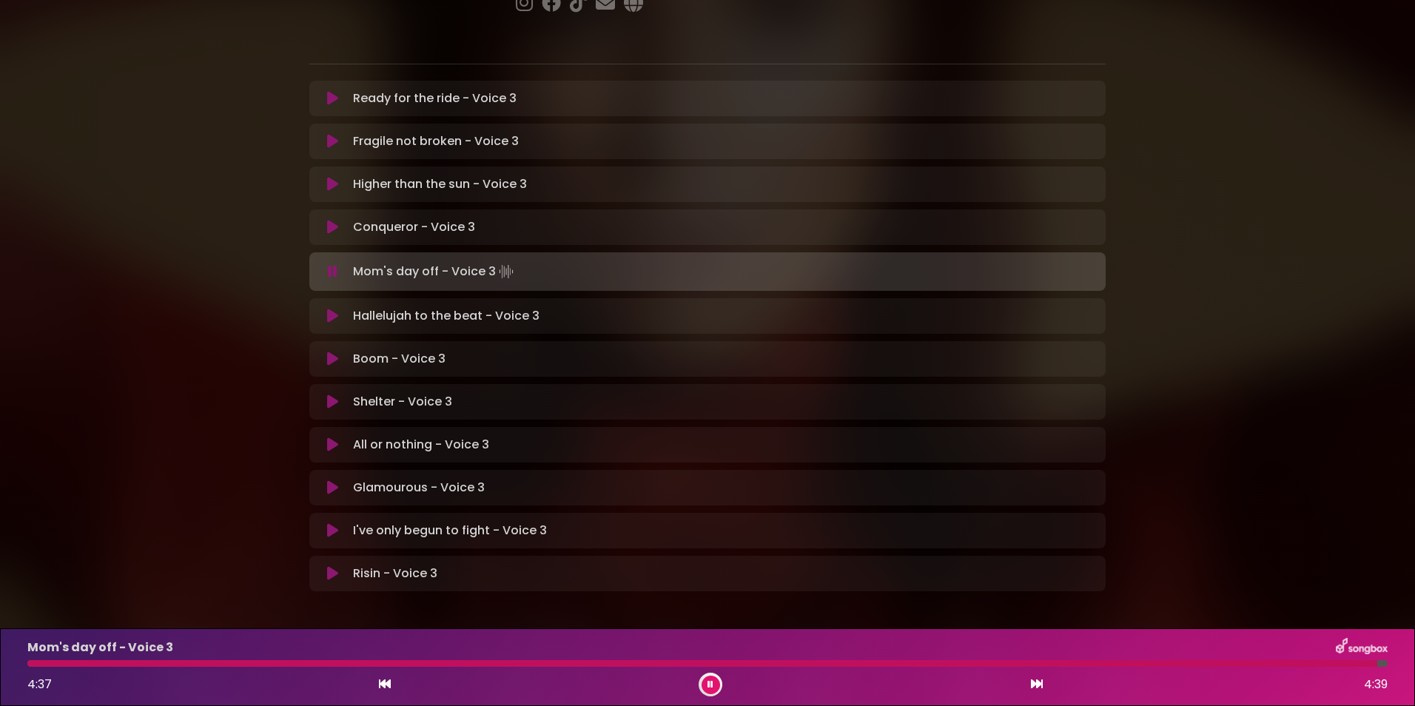
click at [405, 307] on p "Hallelujah to the beat - Voice 3 Loading Track..." at bounding box center [446, 316] width 186 height 18
click at [337, 309] on icon at bounding box center [332, 316] width 11 height 15
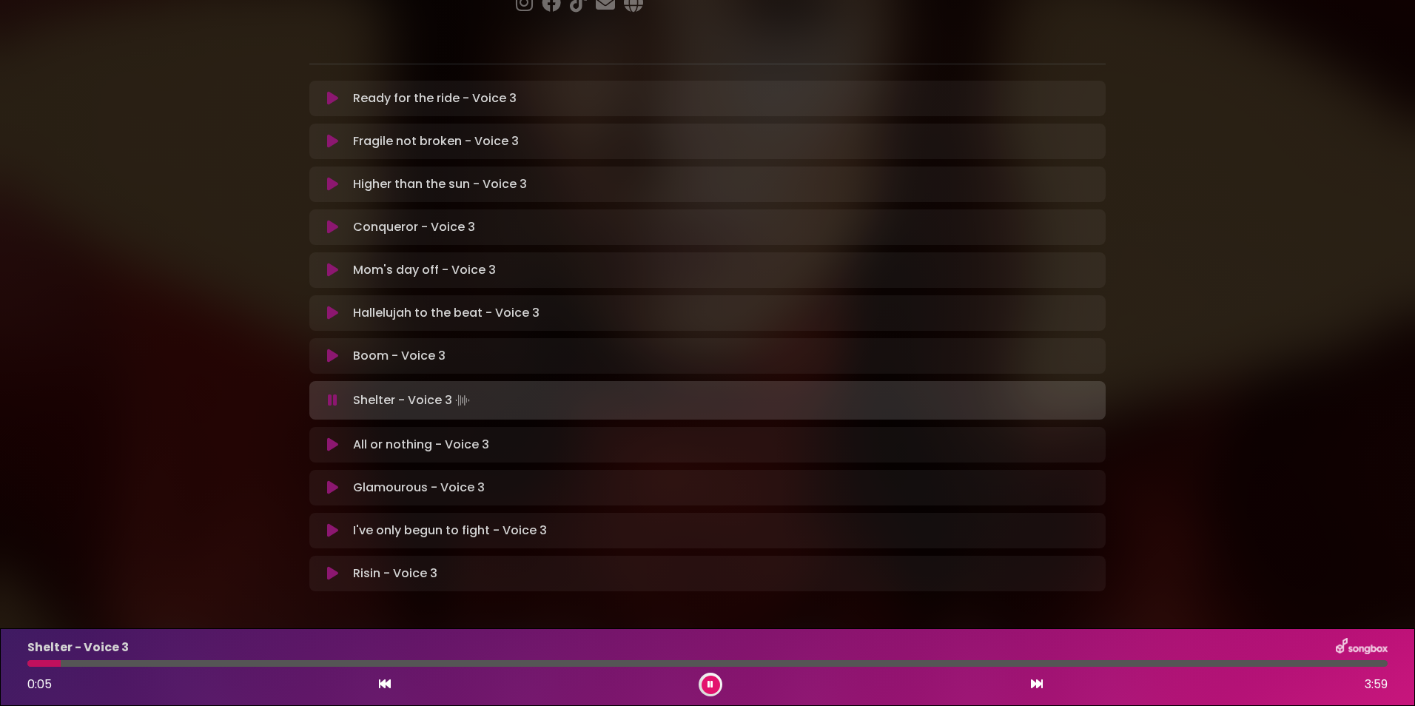
click at [129, 662] on div at bounding box center [707, 663] width 1360 height 7
click at [191, 666] on div at bounding box center [707, 663] width 1360 height 7
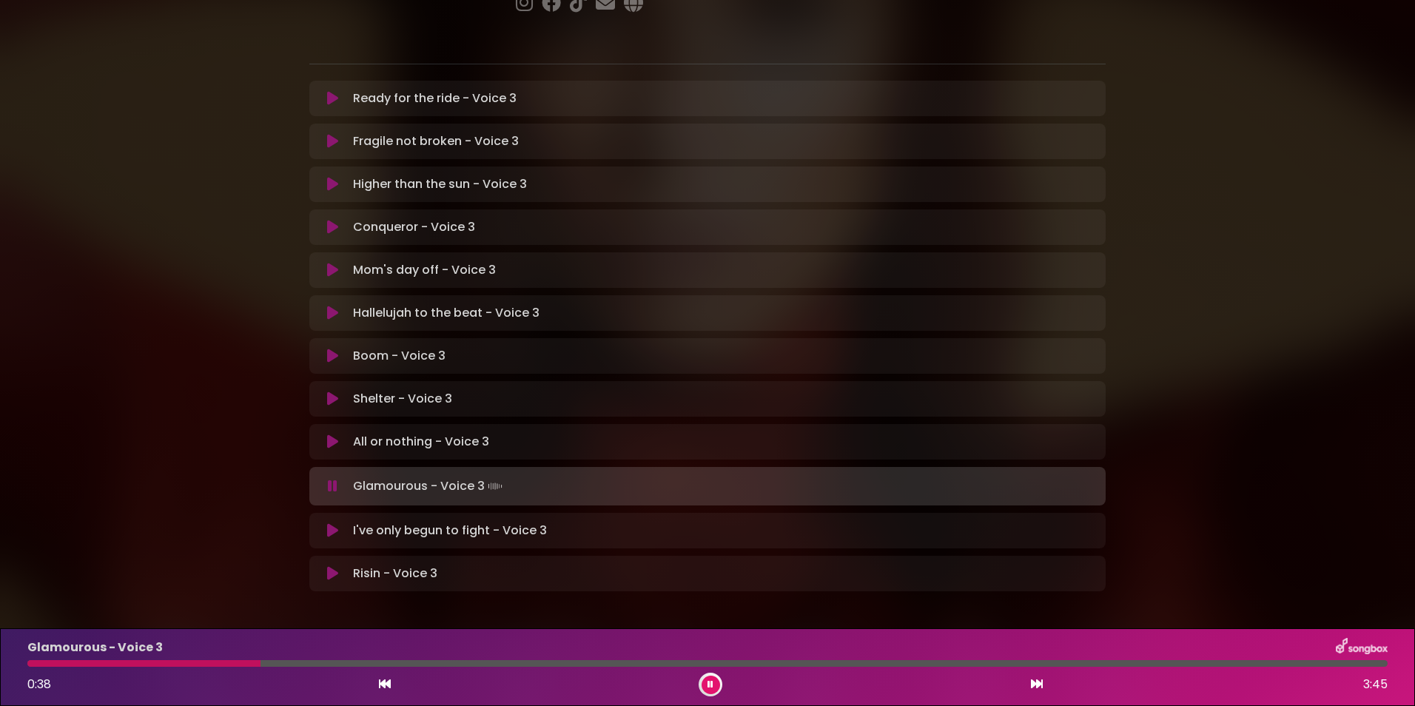
click at [163, 664] on div at bounding box center [143, 663] width 233 height 7
click at [163, 664] on div at bounding box center [117, 663] width 181 height 7
click at [163, 664] on div at bounding box center [122, 663] width 190 height 7
click at [163, 664] on div at bounding box center [117, 663] width 180 height 7
click at [163, 664] on div at bounding box center [118, 663] width 183 height 7
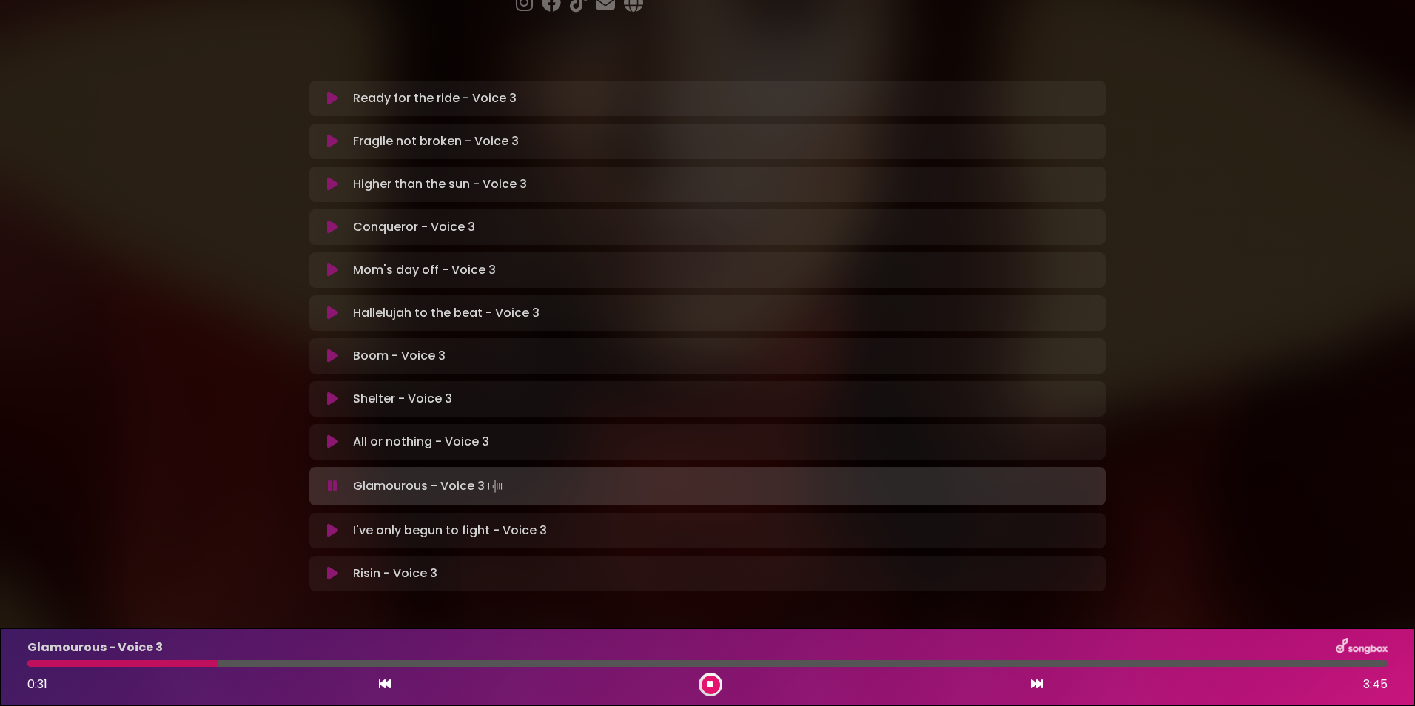
click at [163, 664] on div at bounding box center [122, 663] width 190 height 7
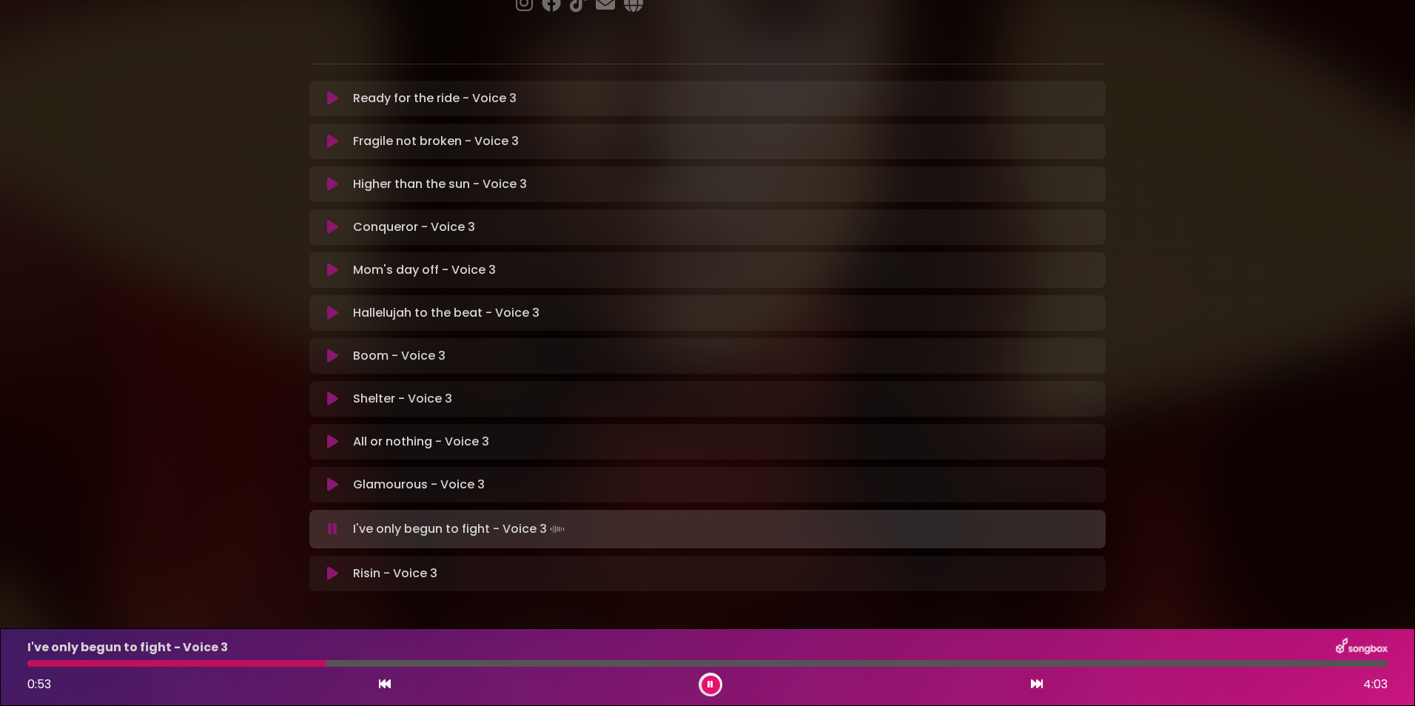
click at [284, 664] on div at bounding box center [176, 663] width 299 height 7
click at [264, 664] on div at bounding box center [160, 663] width 266 height 7
click at [260, 664] on div at bounding box center [163, 663] width 272 height 7
click at [247, 662] on div at bounding box center [170, 663] width 287 height 7
click at [247, 662] on div at bounding box center [164, 663] width 274 height 7
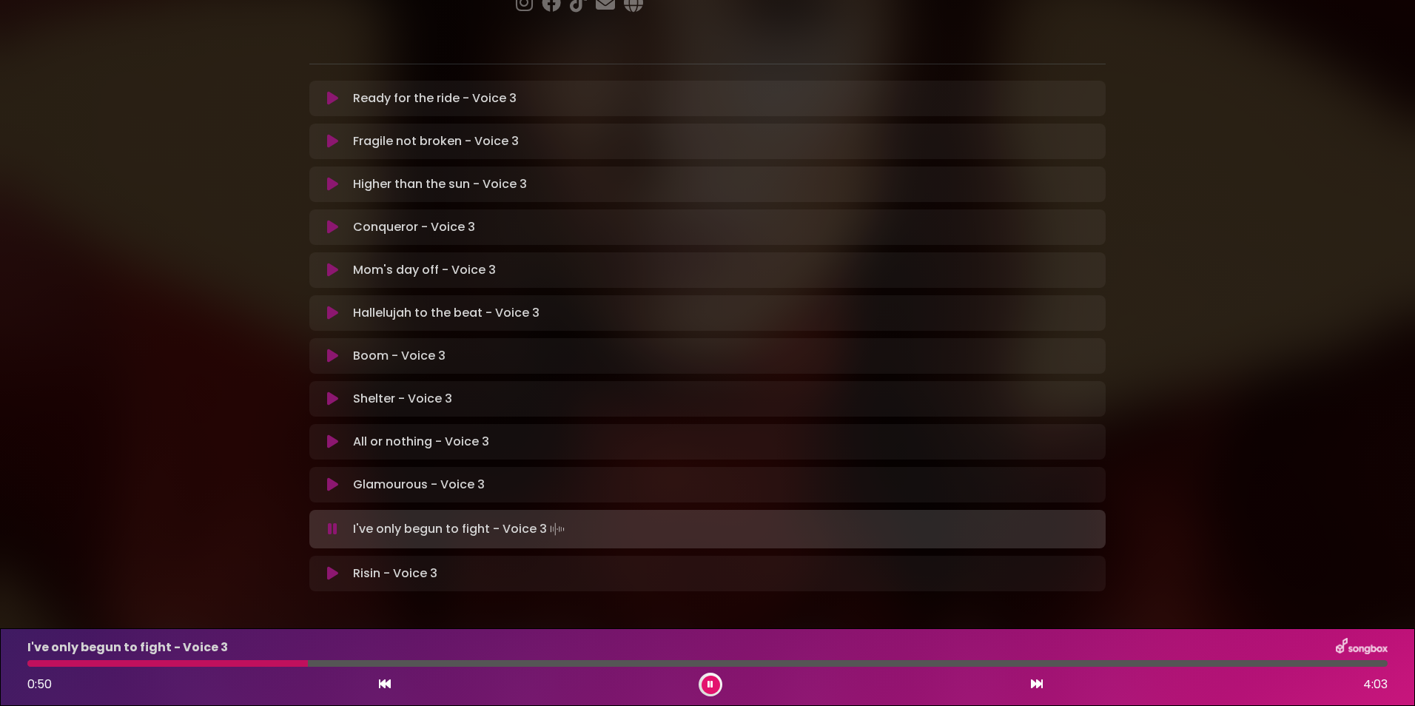
click at [247, 662] on div at bounding box center [167, 663] width 280 height 7
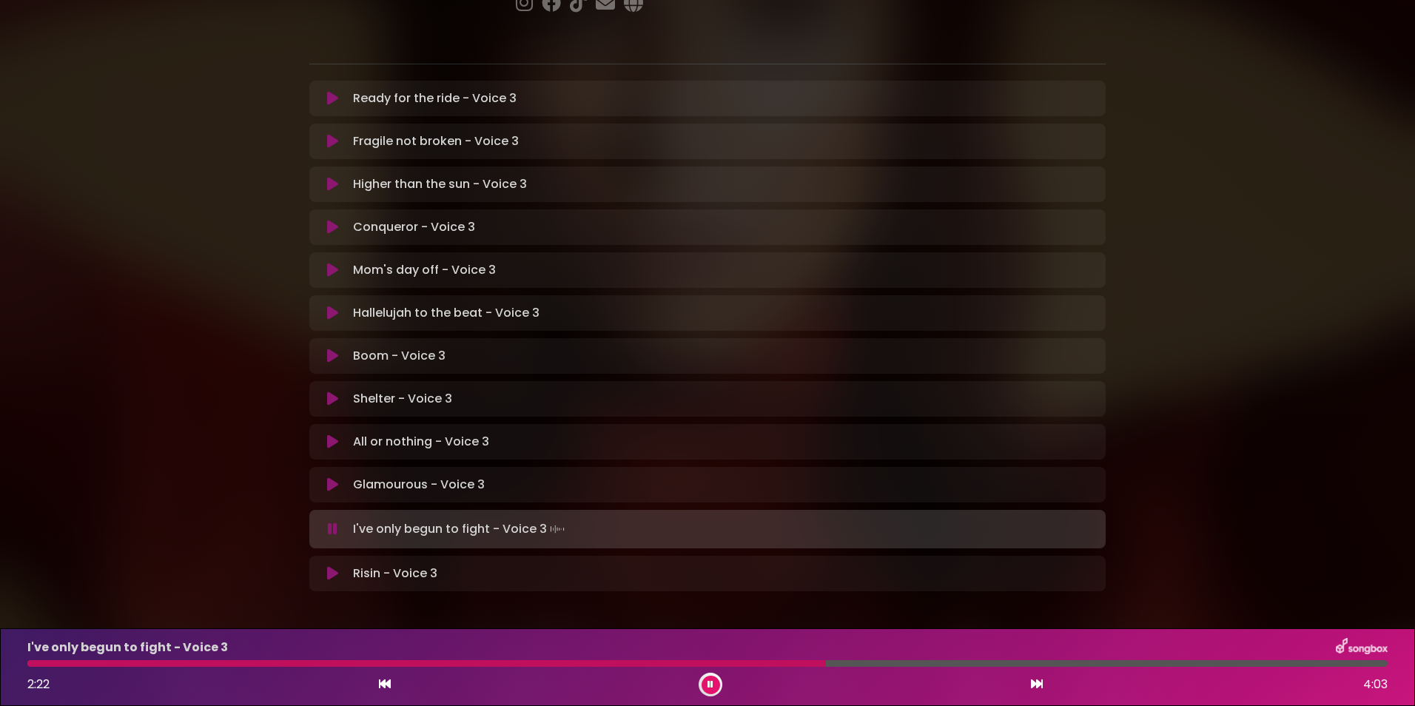
click at [764, 664] on div at bounding box center [426, 663] width 798 height 7
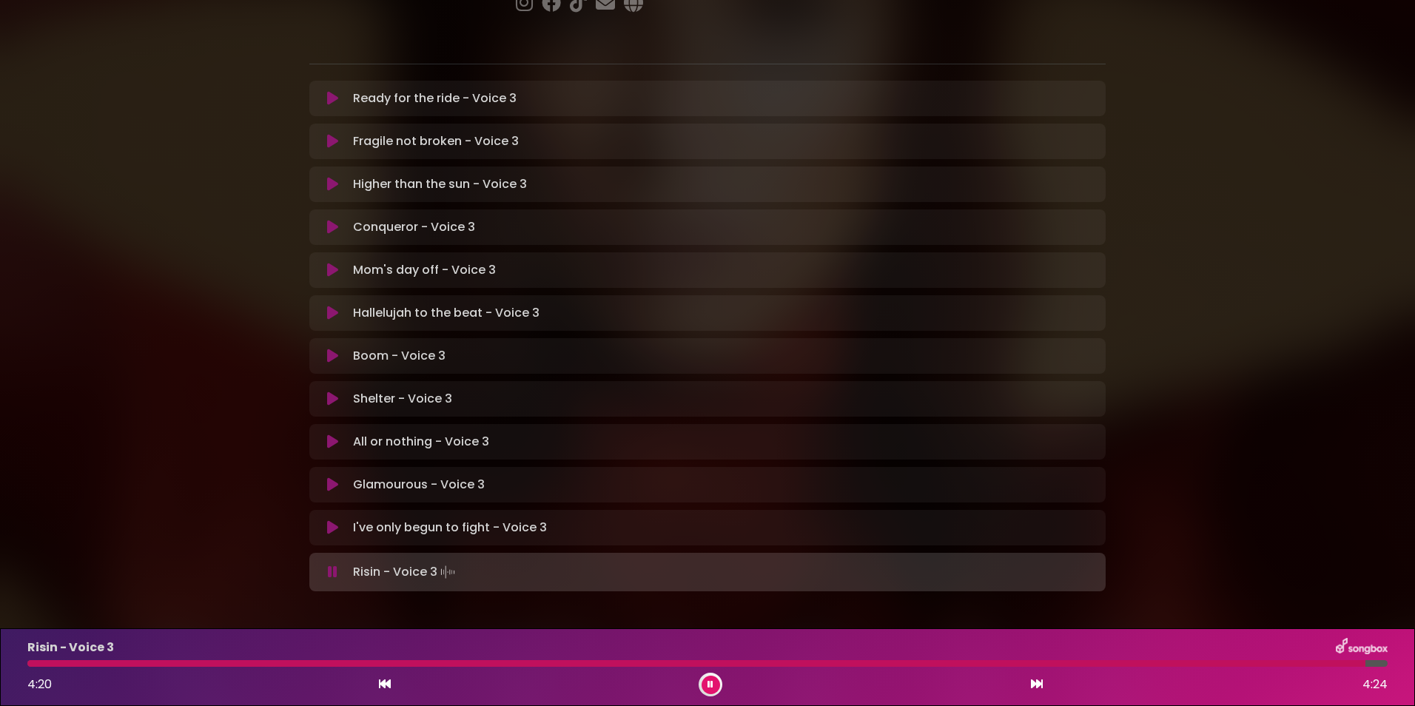
click at [1099, 667] on div "Risin - Voice 3 4:20 4:24" at bounding box center [707, 667] width 1378 height 58
click at [1097, 664] on div at bounding box center [699, 663] width 1344 height 7
click at [1131, 662] on div at bounding box center [707, 663] width 1360 height 7
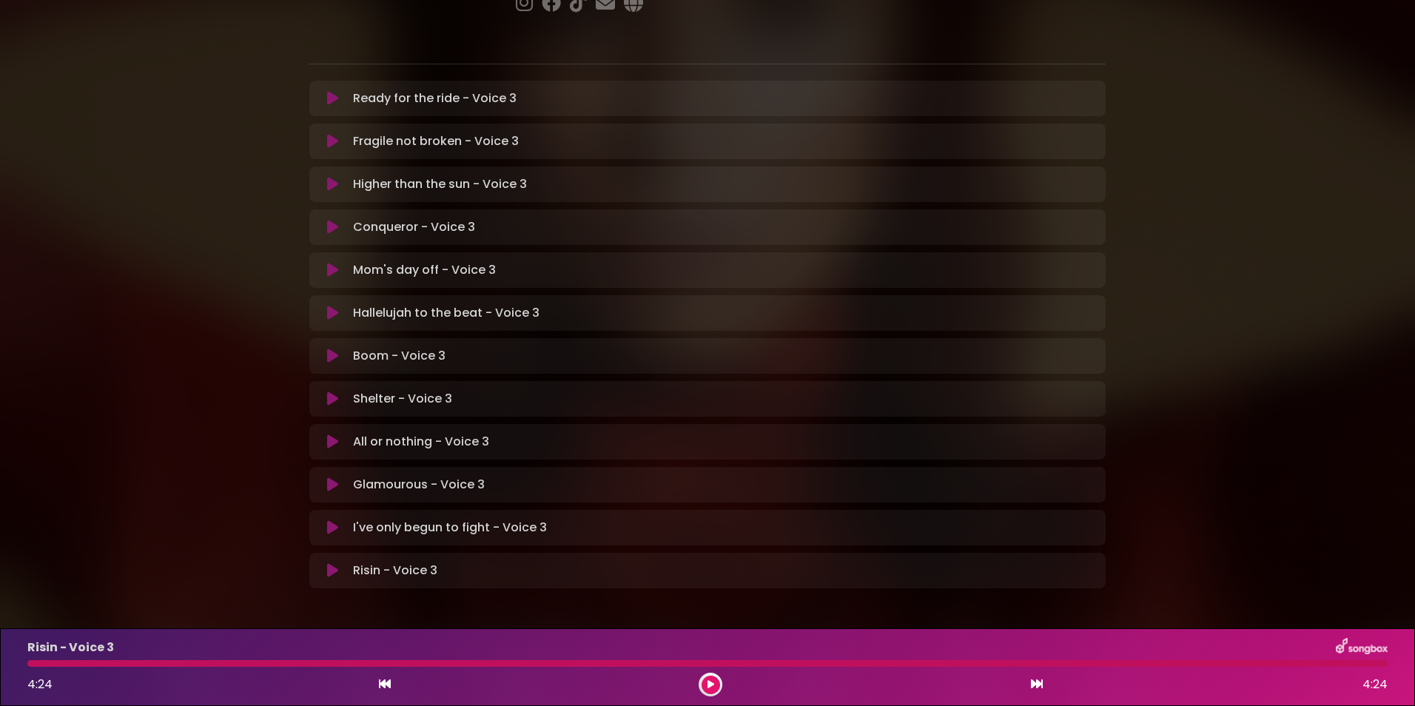
click at [340, 477] on button at bounding box center [332, 484] width 29 height 15
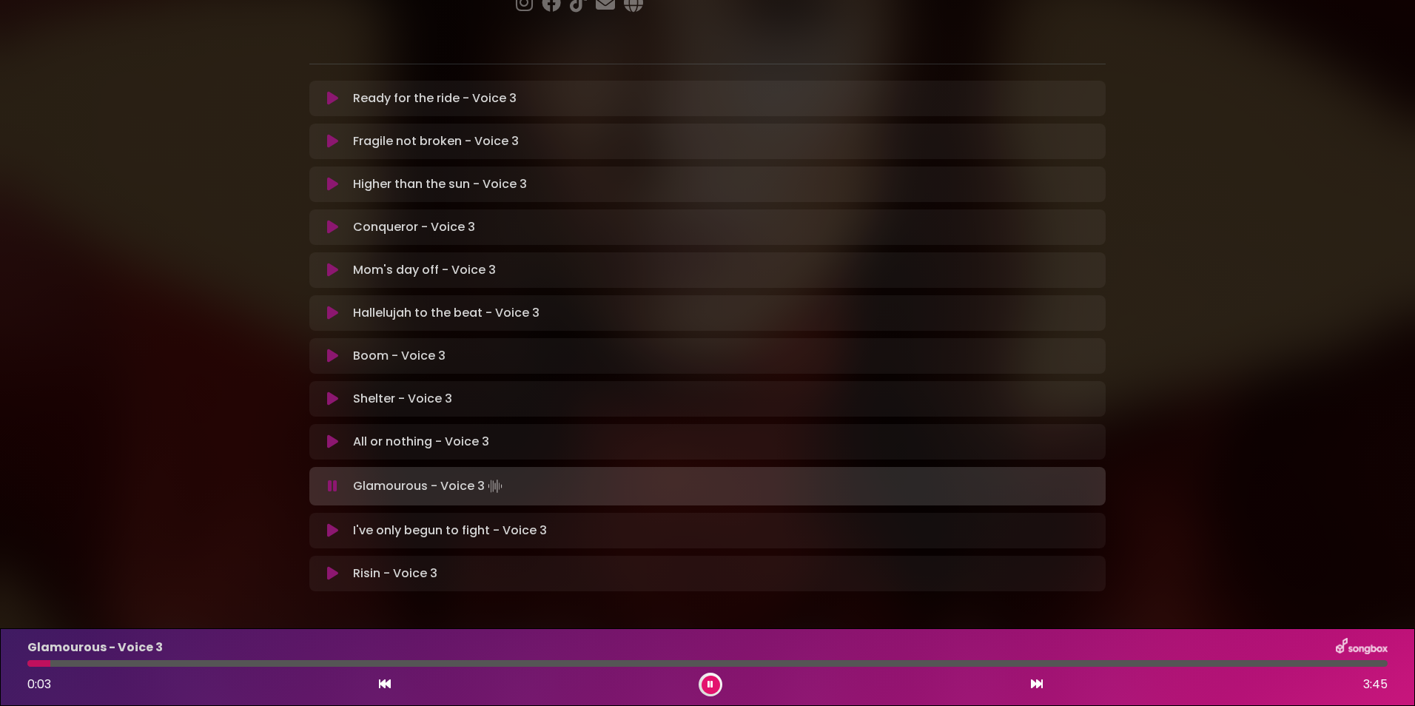
click at [109, 660] on div at bounding box center [707, 663] width 1360 height 7
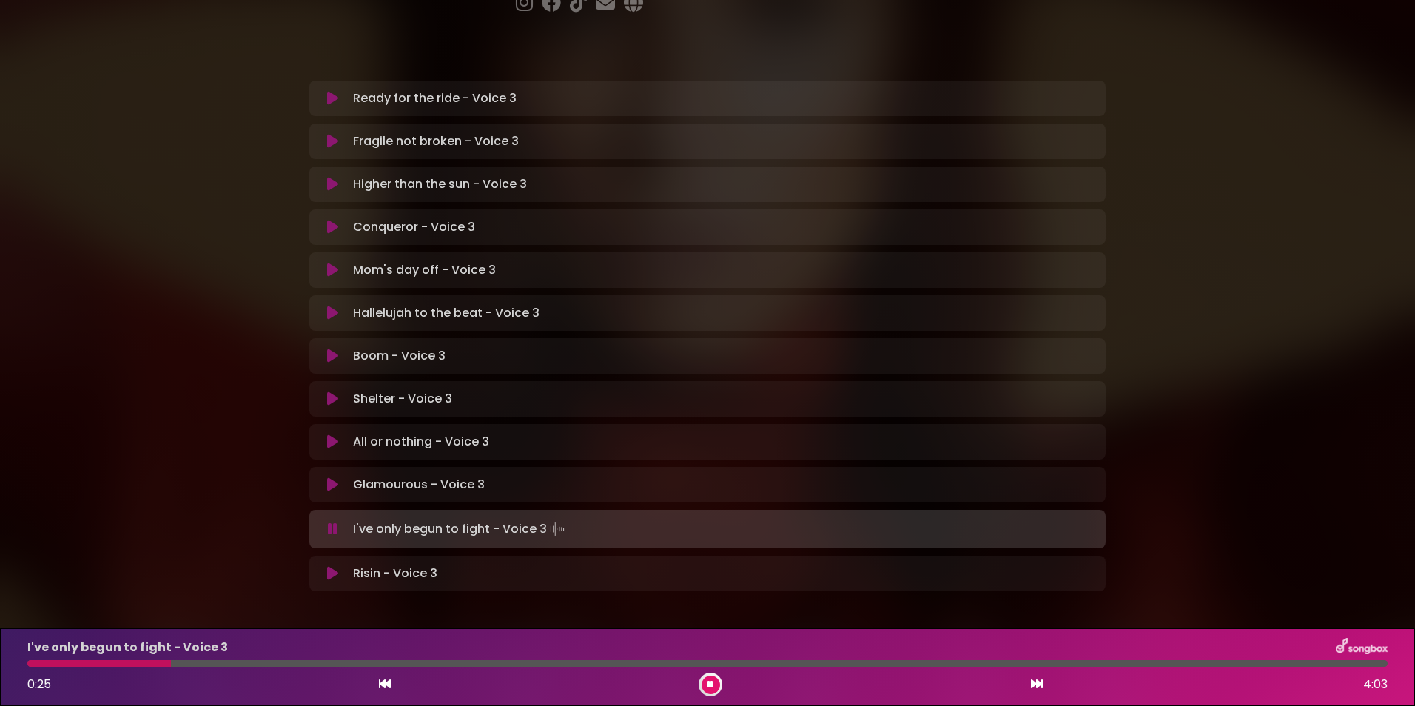
click at [713, 686] on button at bounding box center [710, 684] width 18 height 18
